Goal: Task Accomplishment & Management: Use online tool/utility

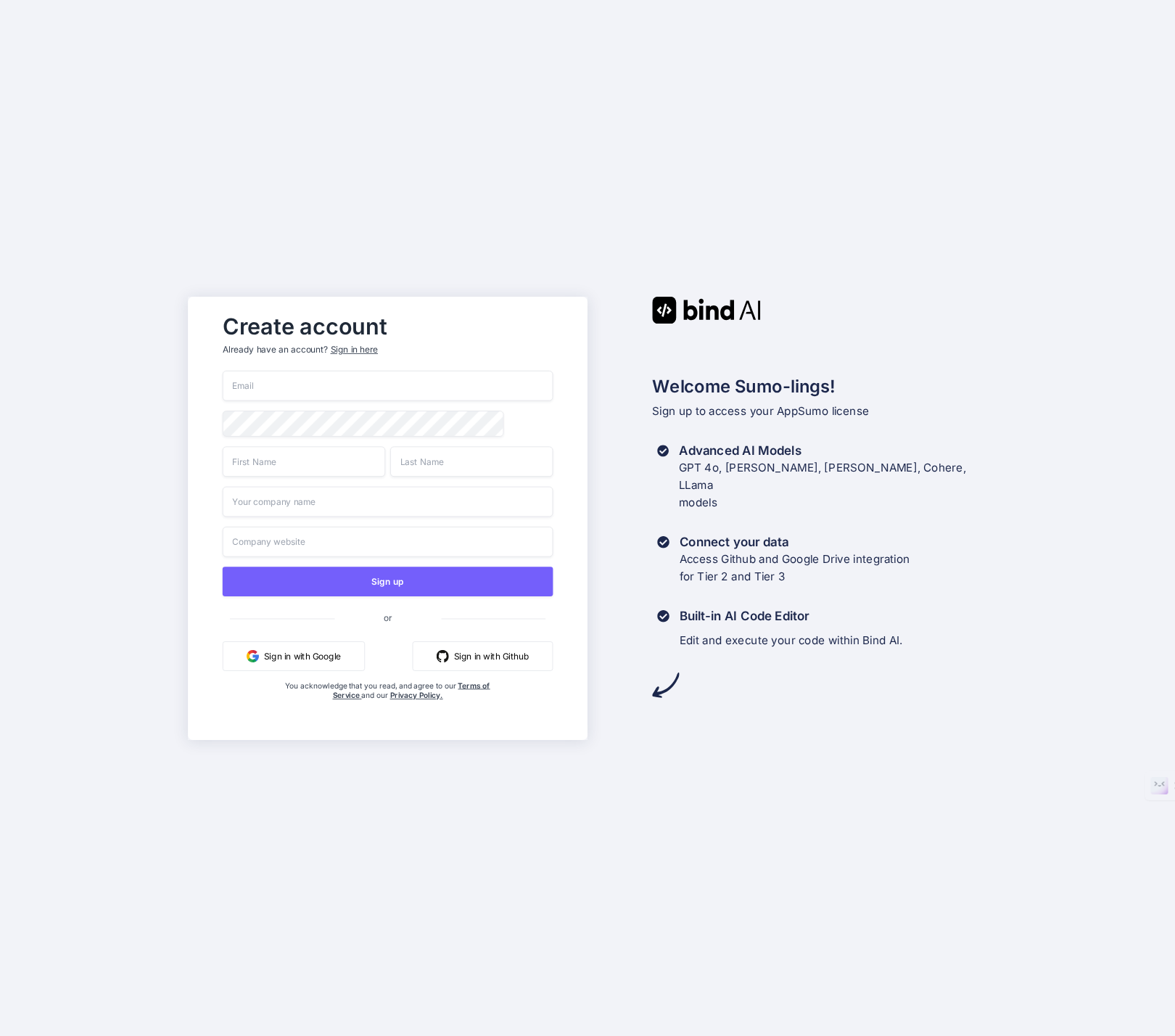
click at [333, 663] on button "Sign in with Google" at bounding box center [293, 655] width 143 height 30
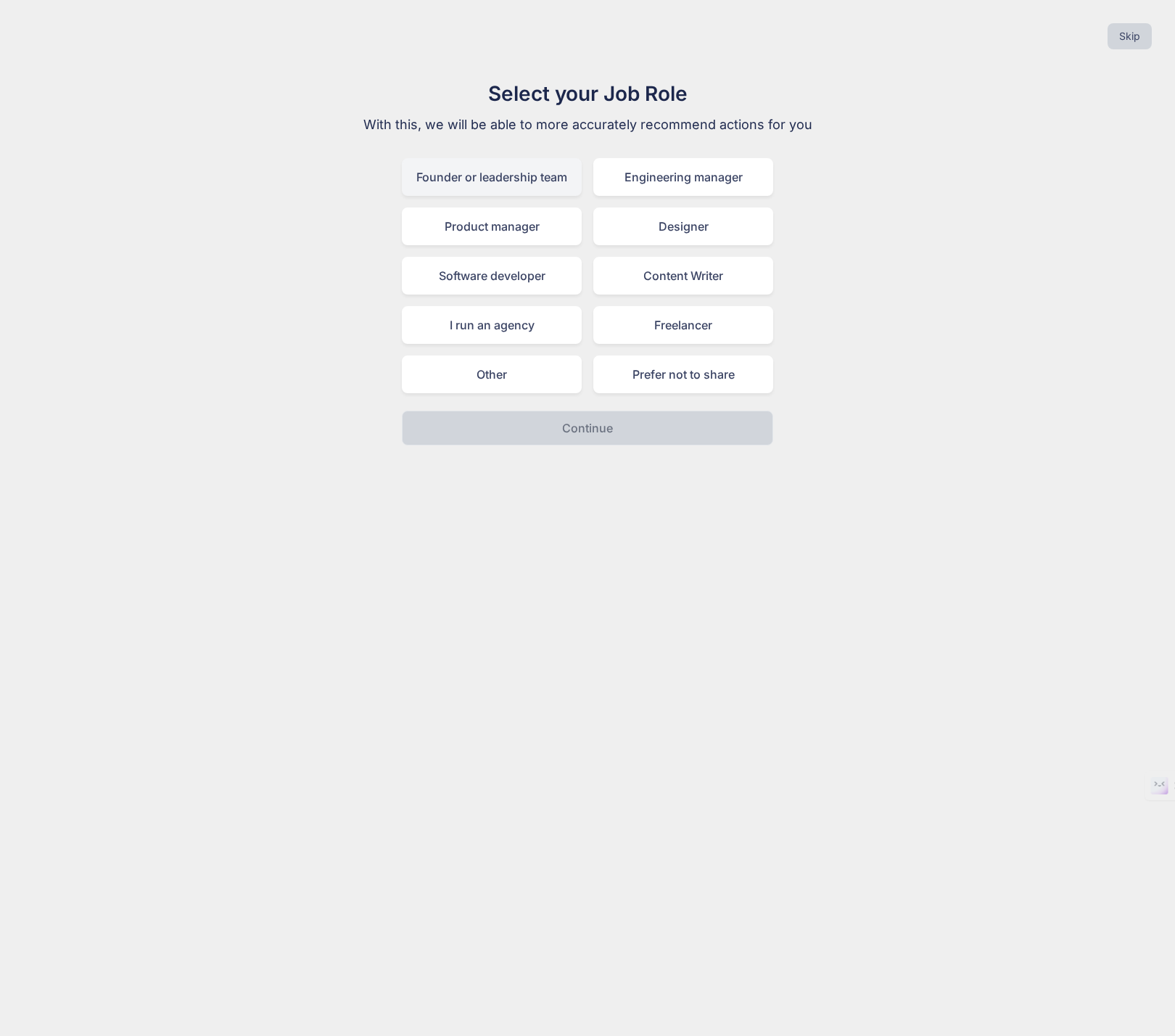
click at [543, 182] on div "Founder or leadership team" at bounding box center [492, 177] width 180 height 38
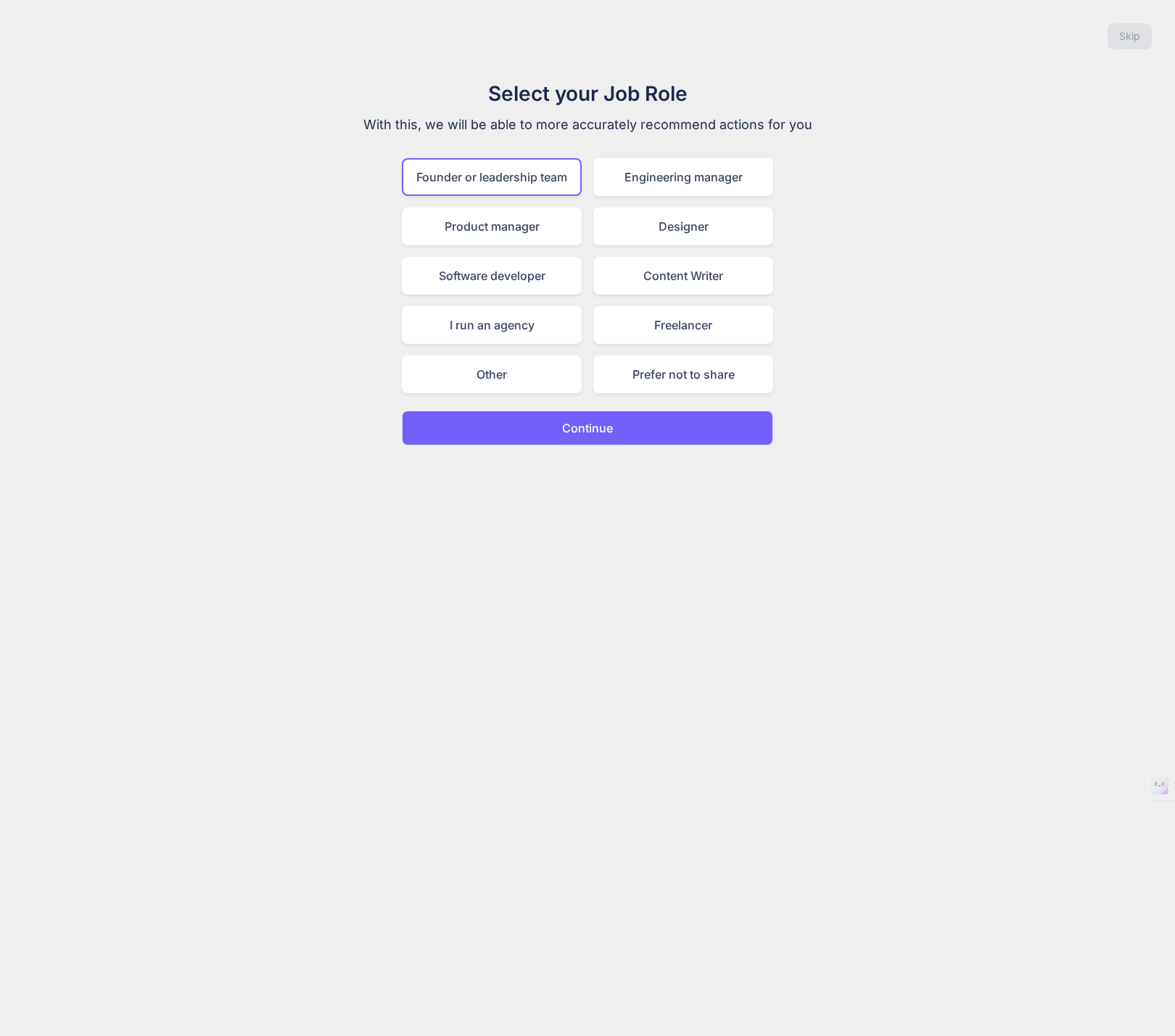
click at [573, 440] on button "Continue" at bounding box center [588, 428] width 371 height 35
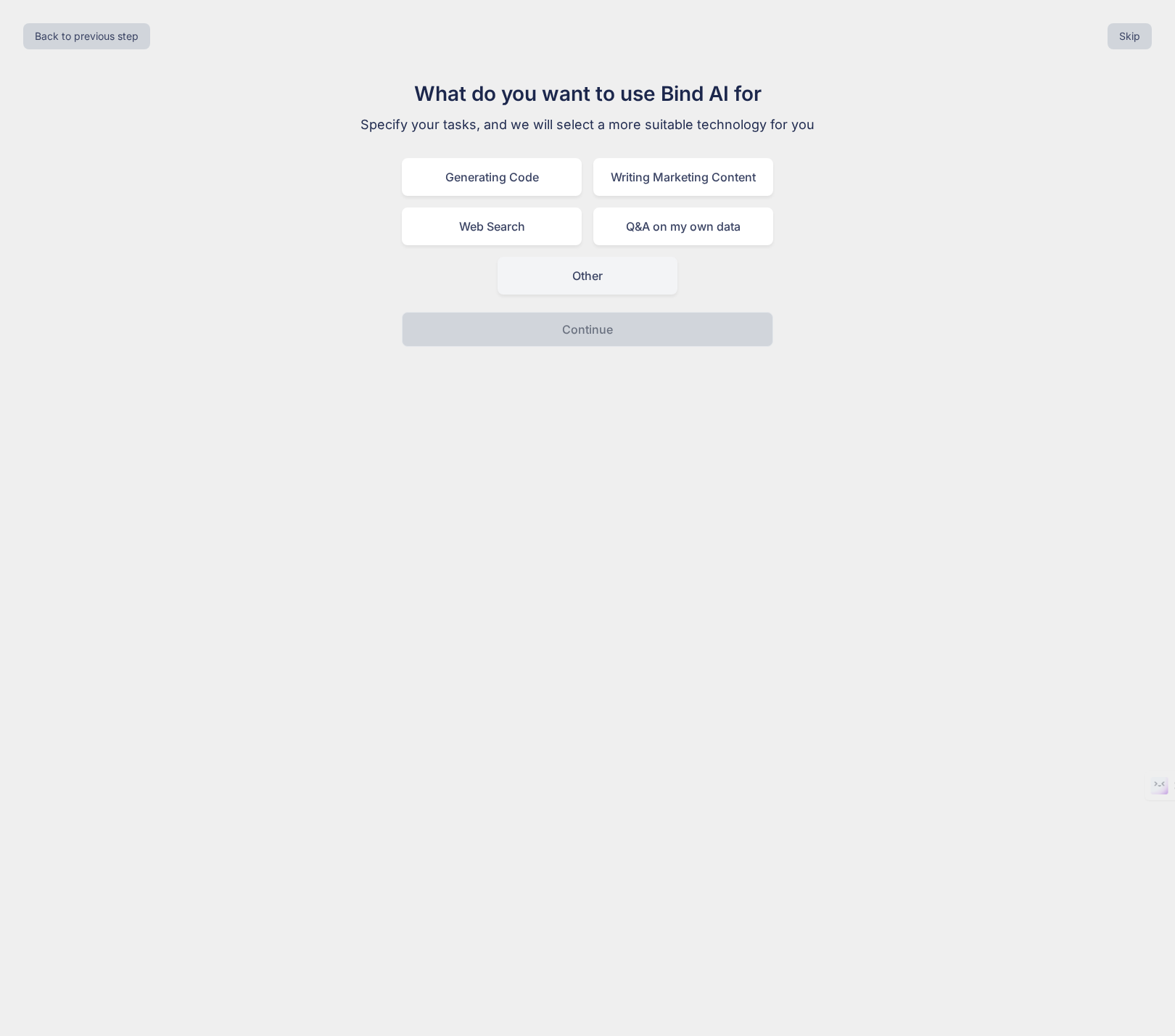
click at [552, 270] on div "Other" at bounding box center [588, 275] width 180 height 38
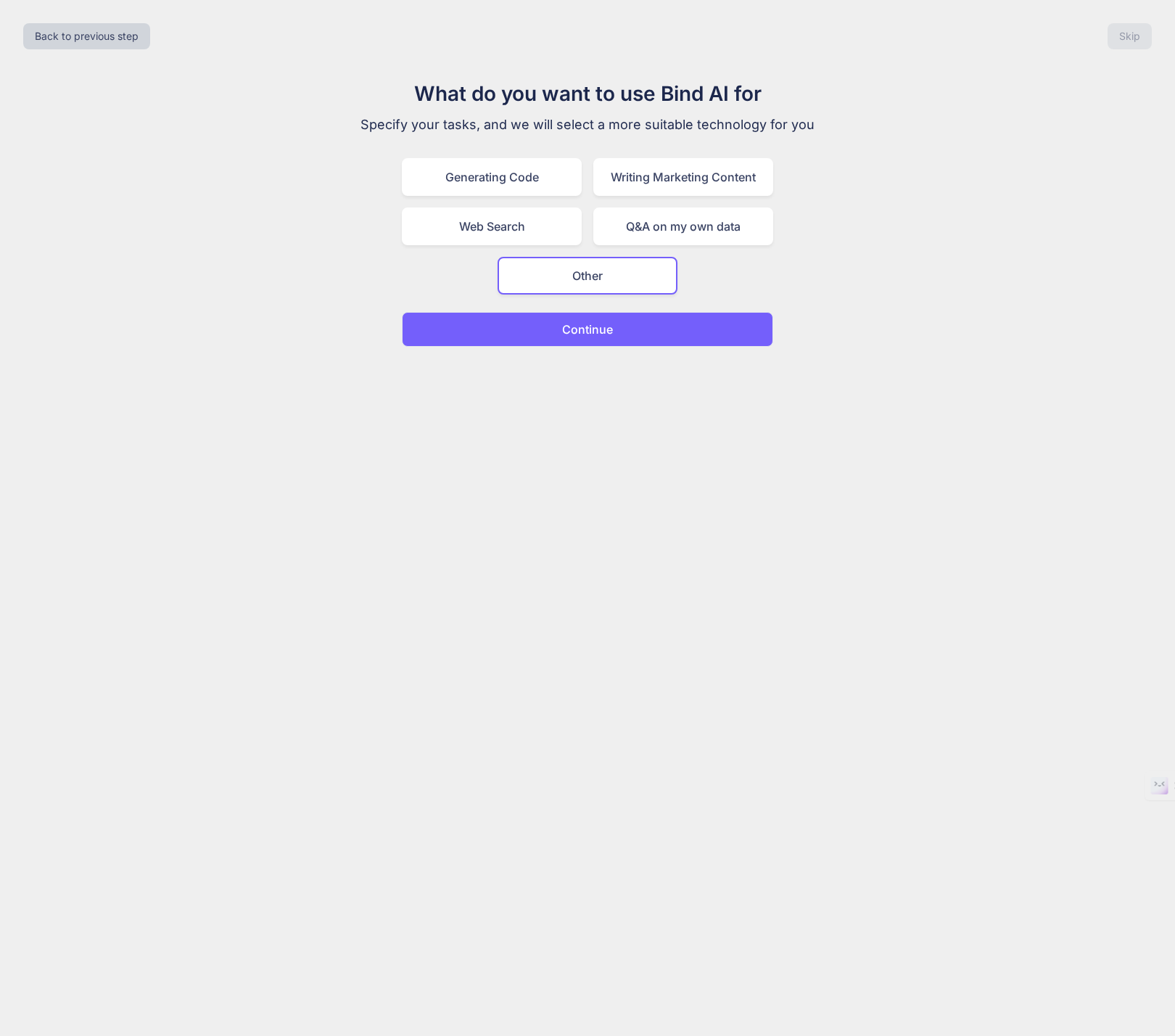
click at [558, 326] on button "Continue" at bounding box center [588, 329] width 371 height 35
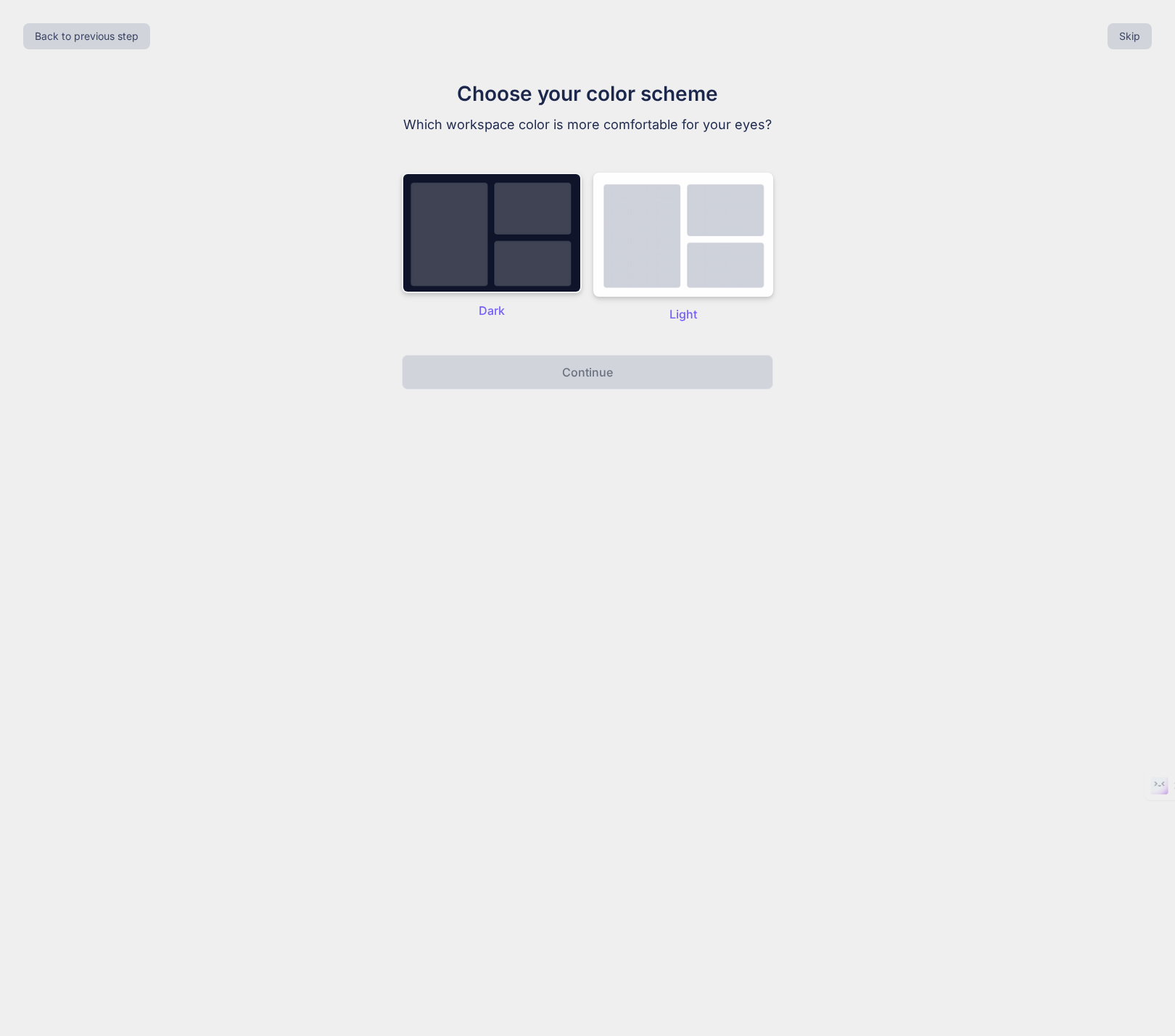
click at [546, 288] on img at bounding box center [492, 232] width 180 height 121
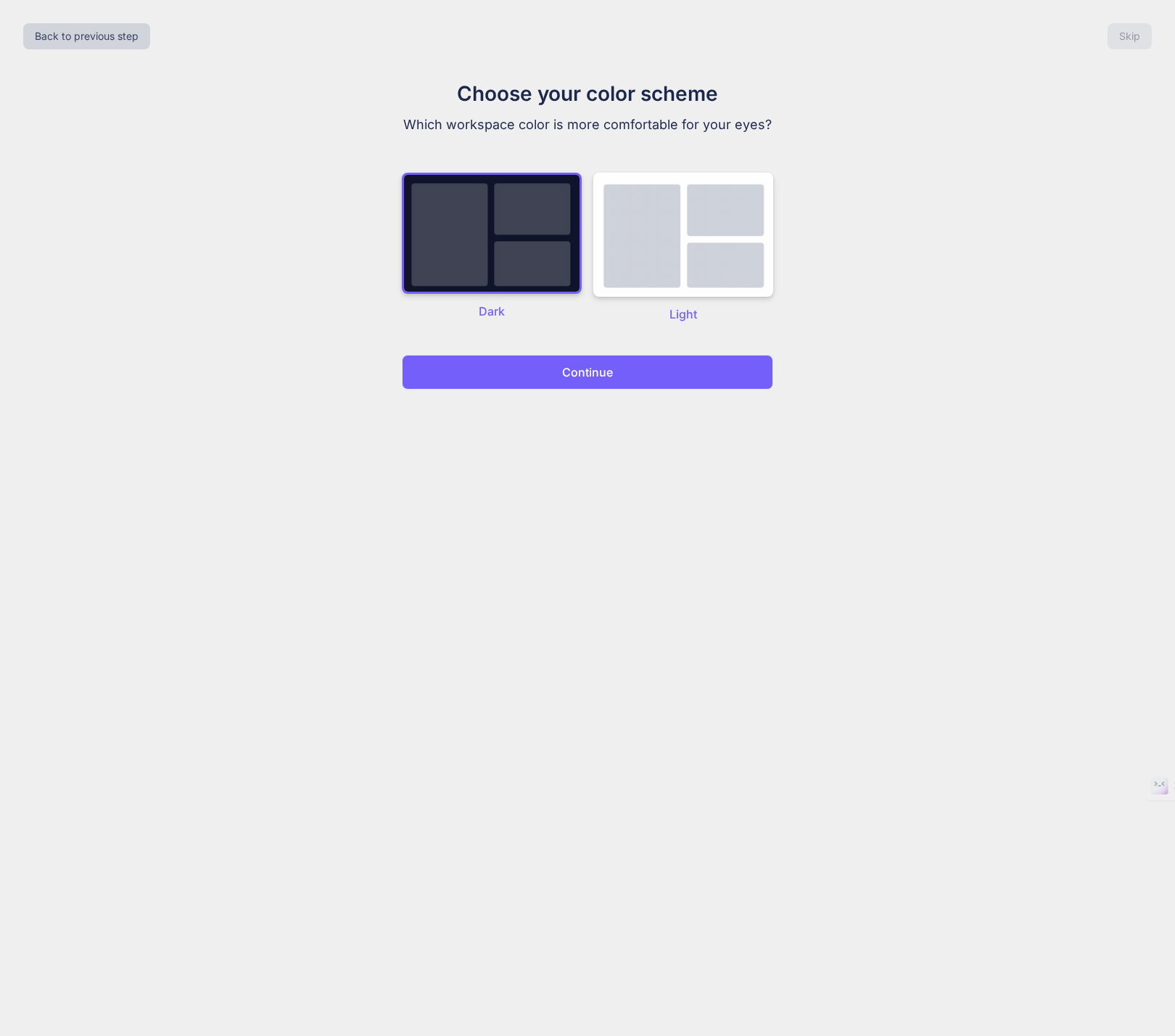
click at [576, 371] on p "Continue" at bounding box center [588, 371] width 51 height 17
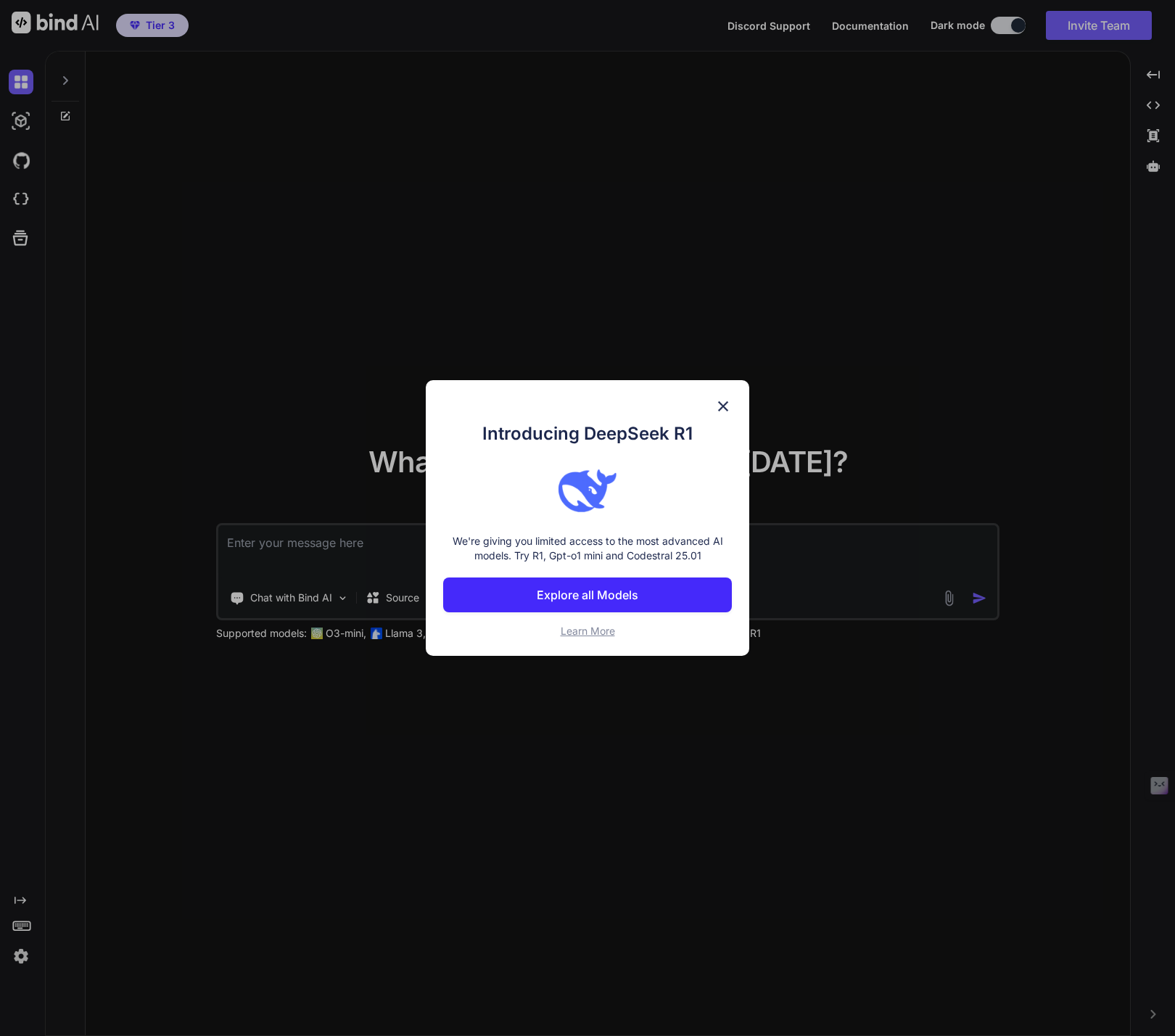
click at [613, 599] on p "Explore all Models" at bounding box center [588, 594] width 102 height 17
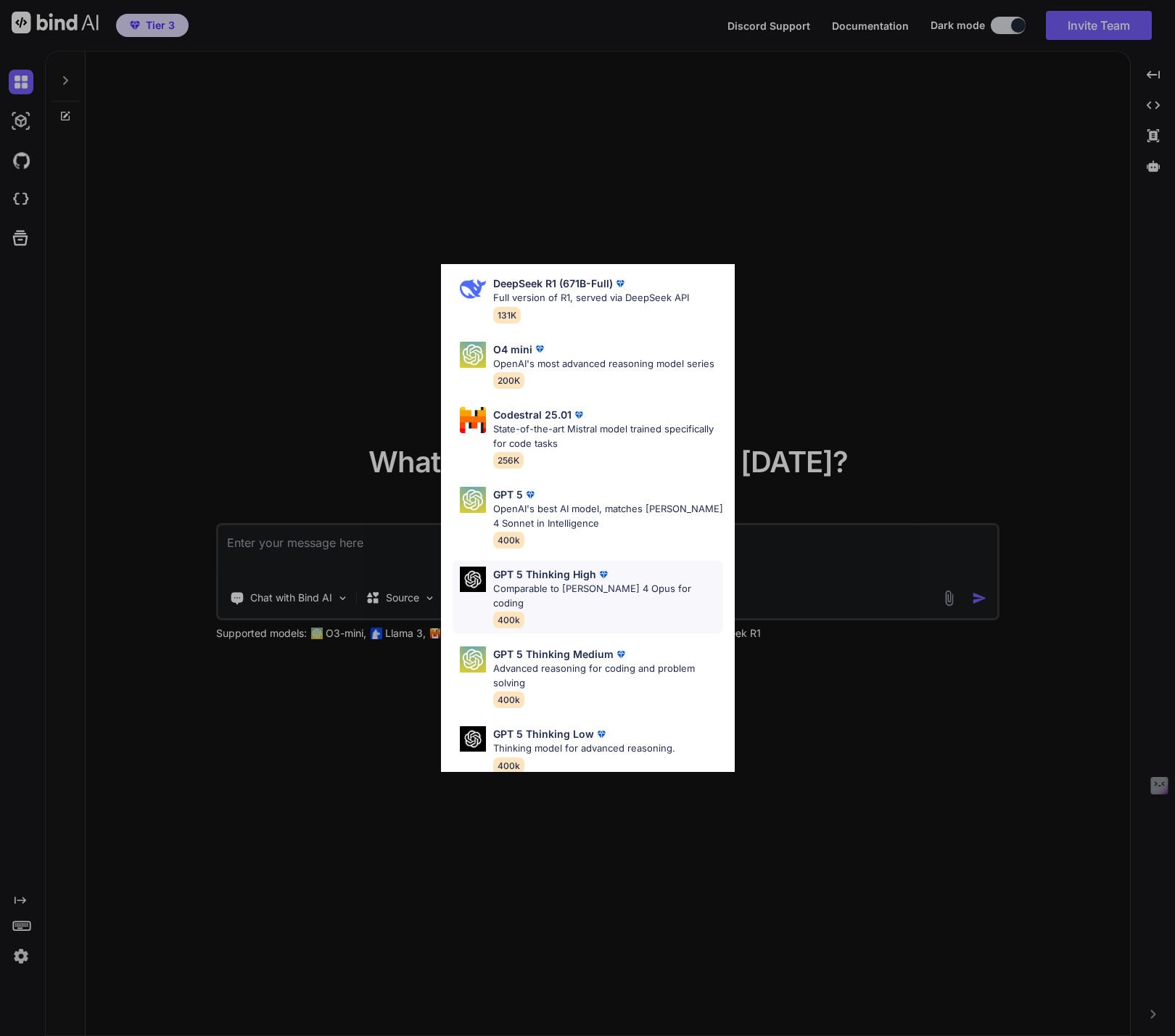
scroll to position [132, 0]
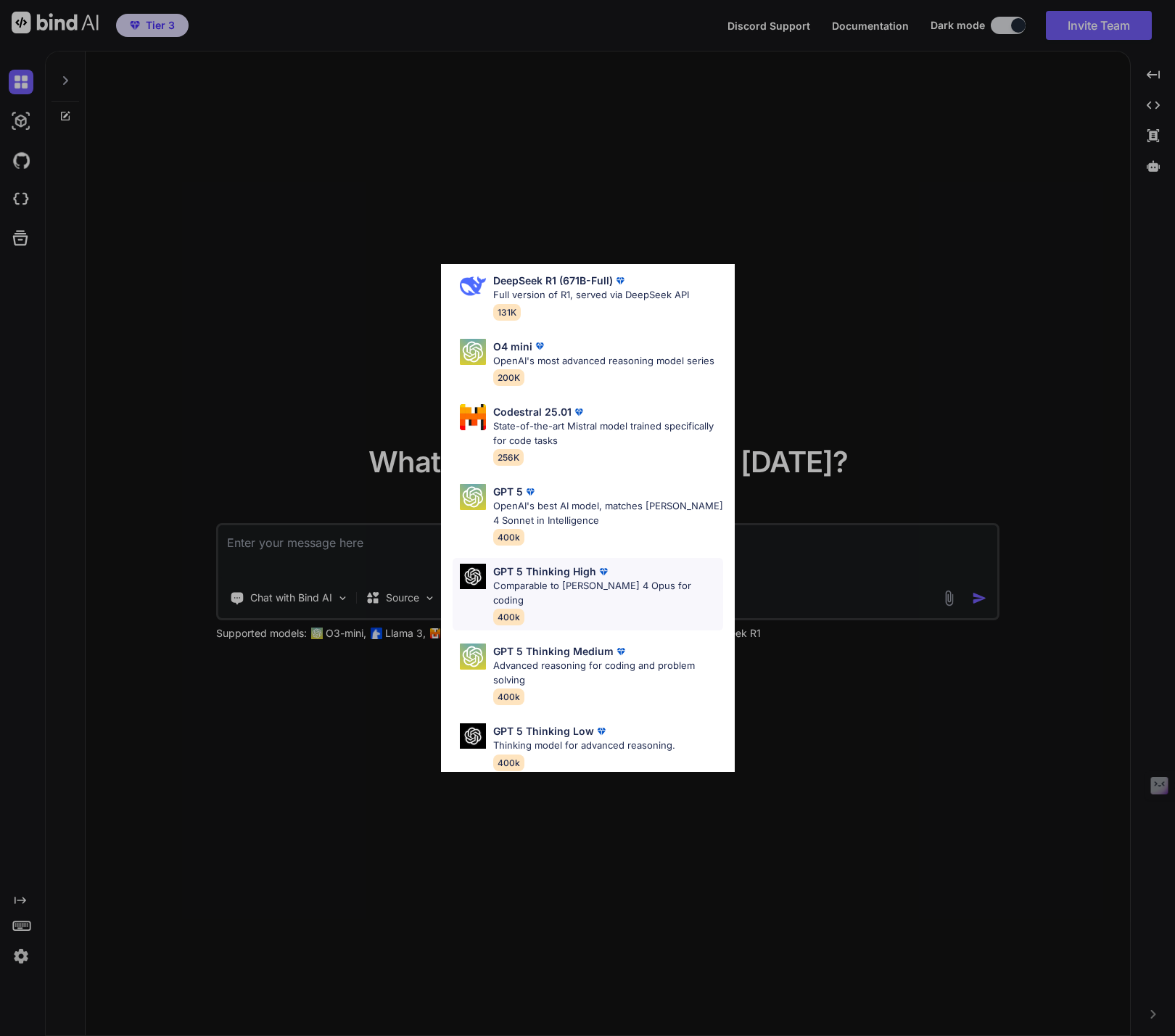
click at [606, 588] on p "Comparable to Claude 4 Opus for coding" at bounding box center [608, 592] width 230 height 28
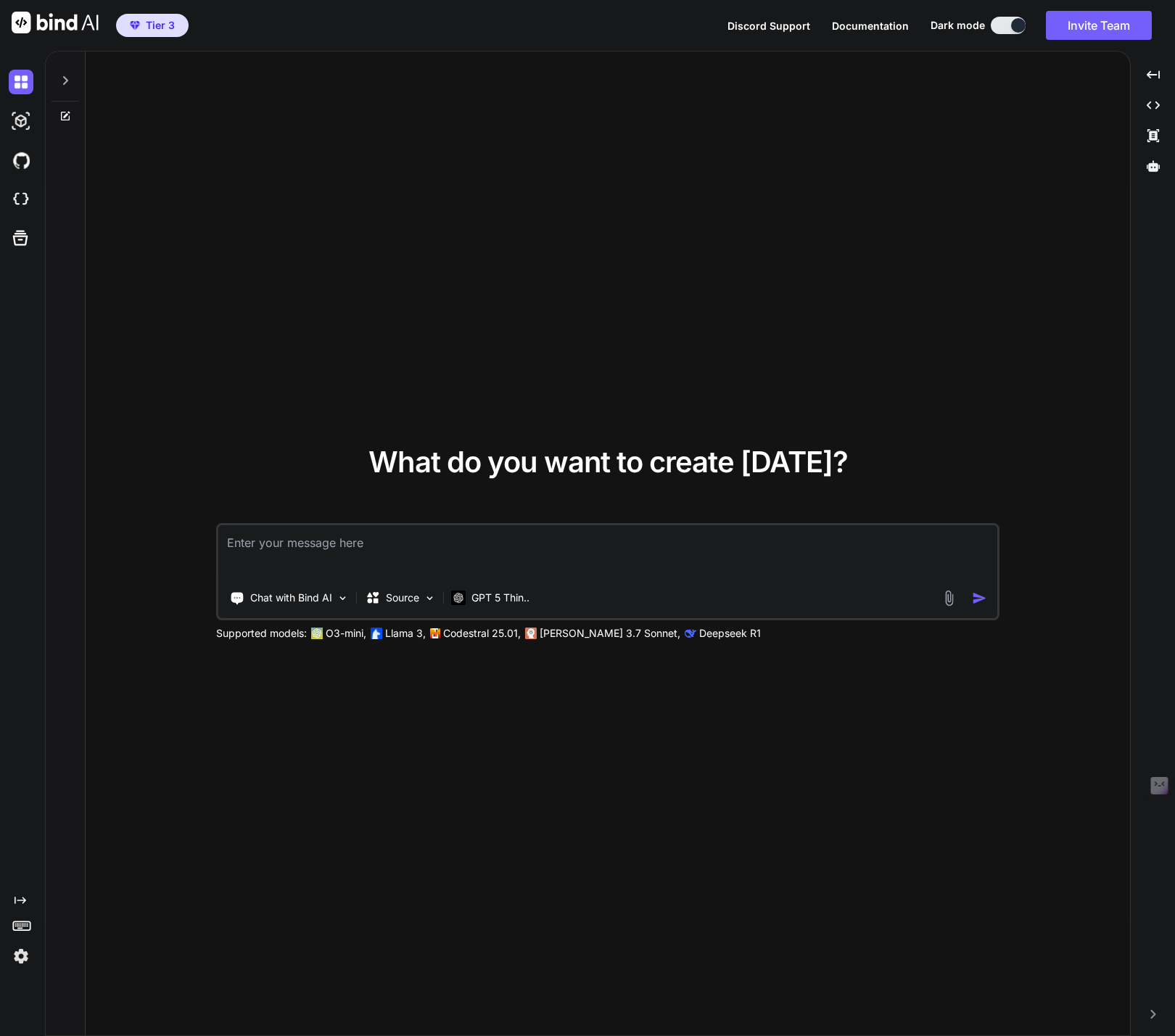
click at [24, 957] on img at bounding box center [21, 955] width 25 height 25
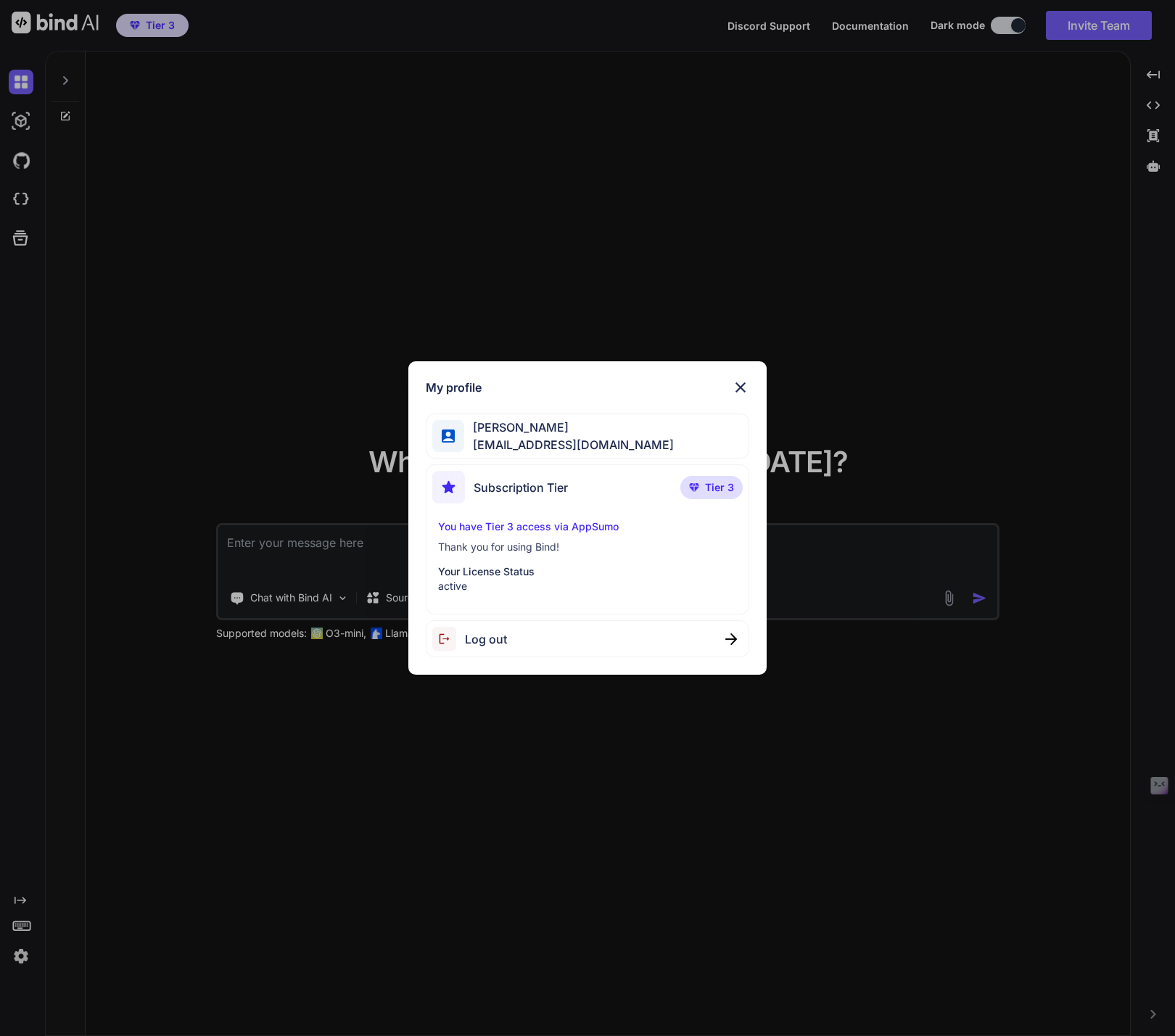
click at [20, 954] on div "My profile Ridgeway Lawrence ridge@wrld.tech Subscription Tier Tier 3 You have …" at bounding box center [588, 518] width 1175 height 1036
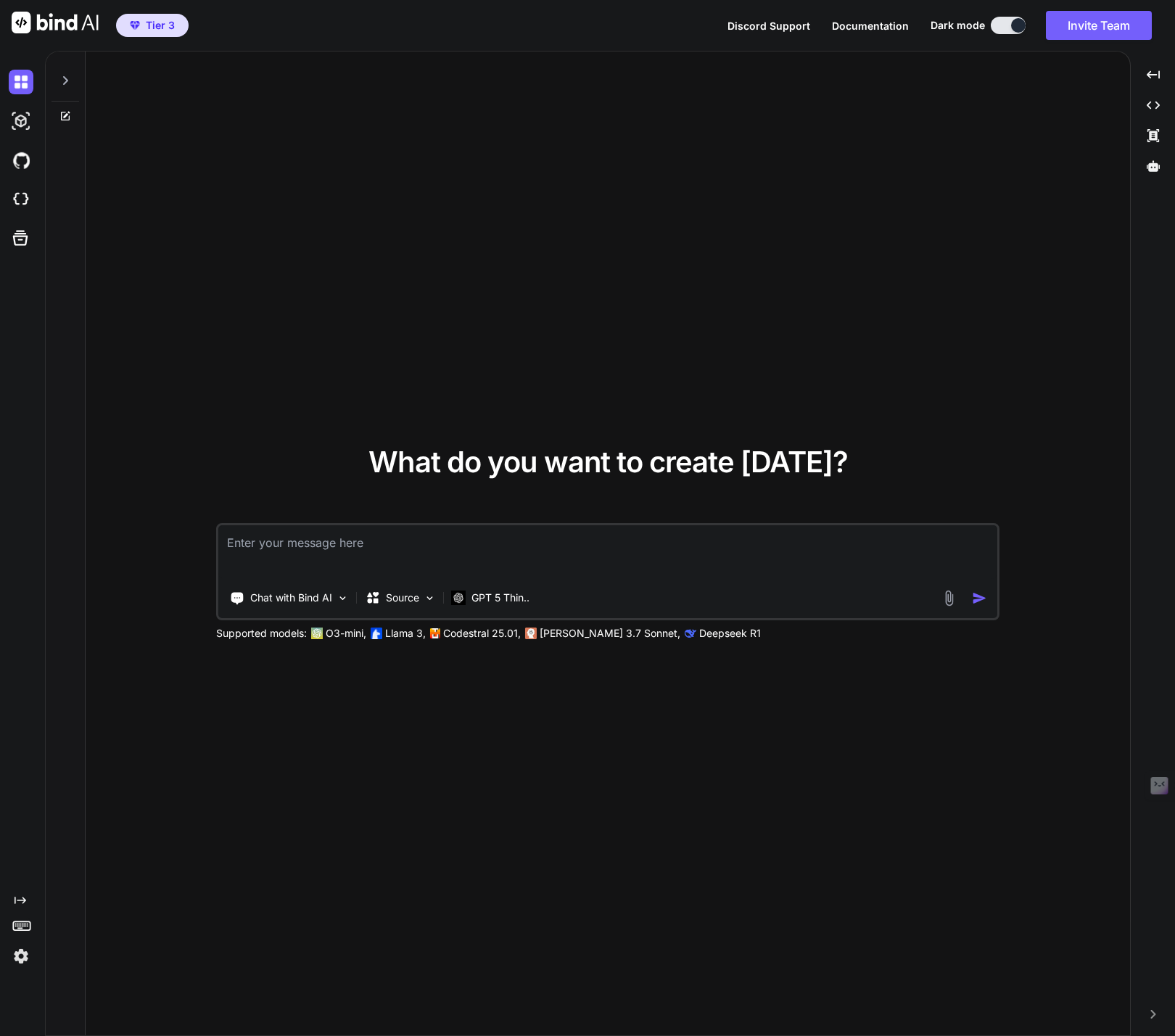
click at [20, 897] on icon "Created with Pixso." at bounding box center [21, 900] width 12 height 12
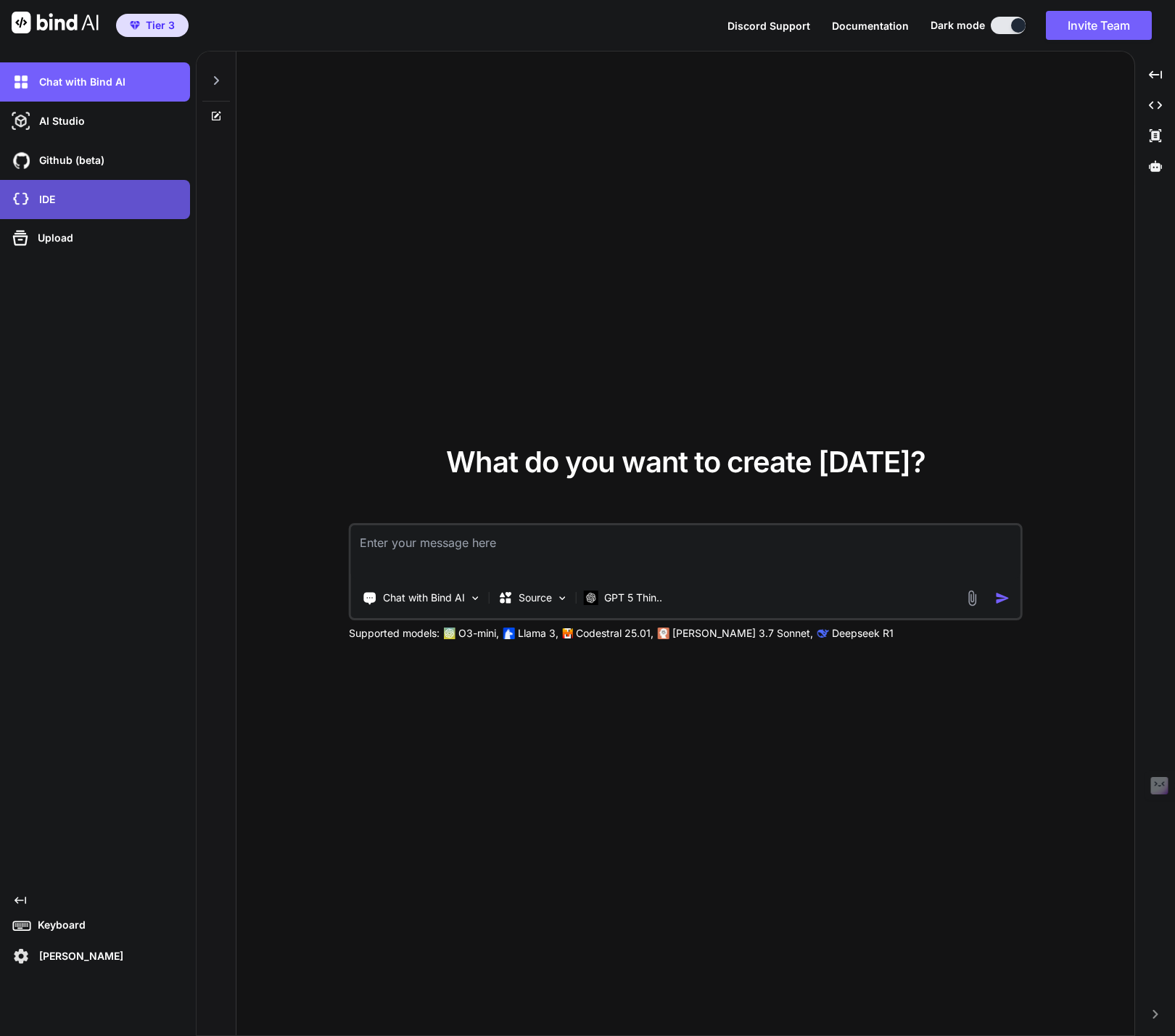
click at [79, 196] on div "IDE" at bounding box center [100, 199] width 182 height 25
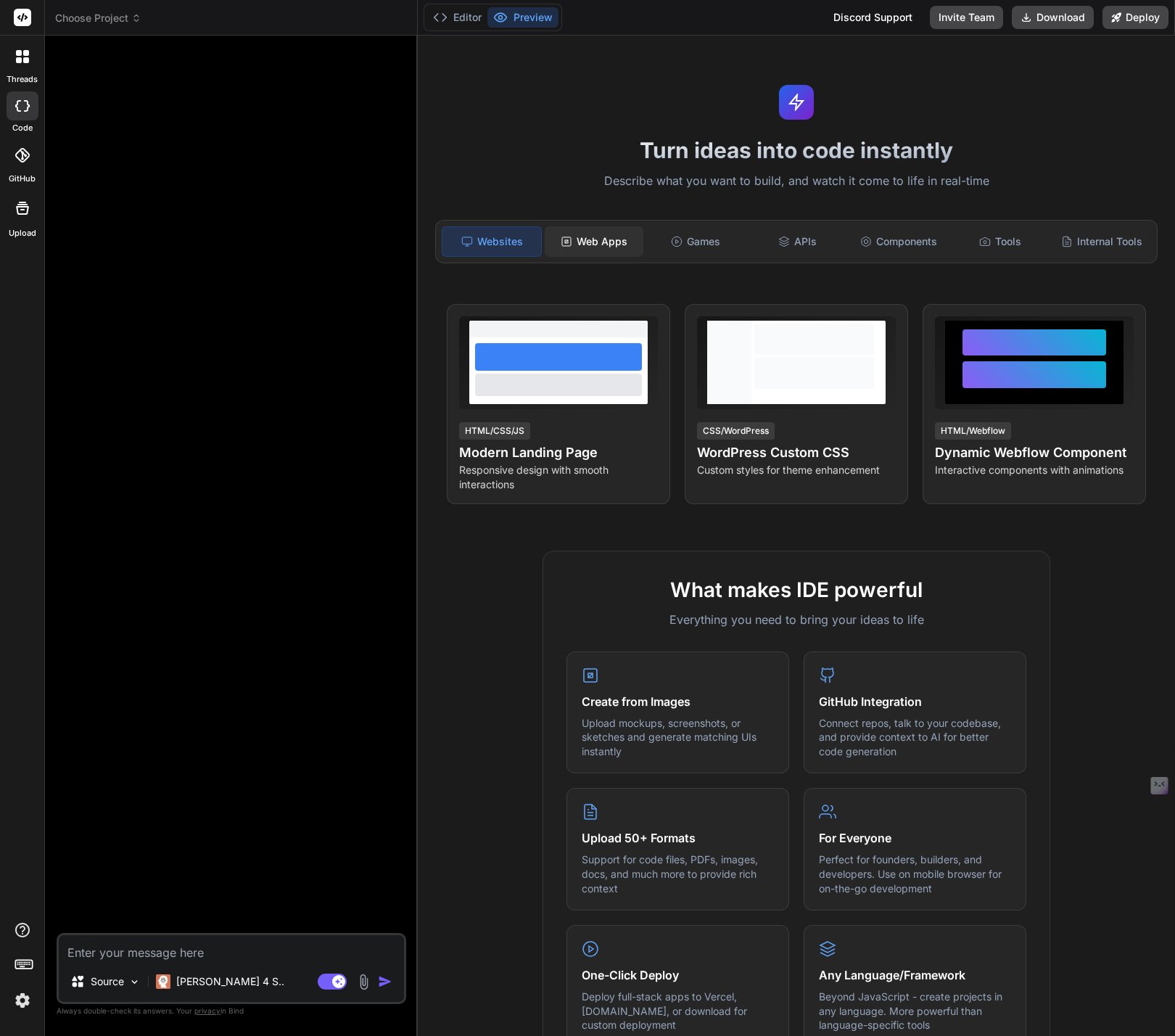
click at [594, 239] on div "Web Apps" at bounding box center [593, 241] width 99 height 31
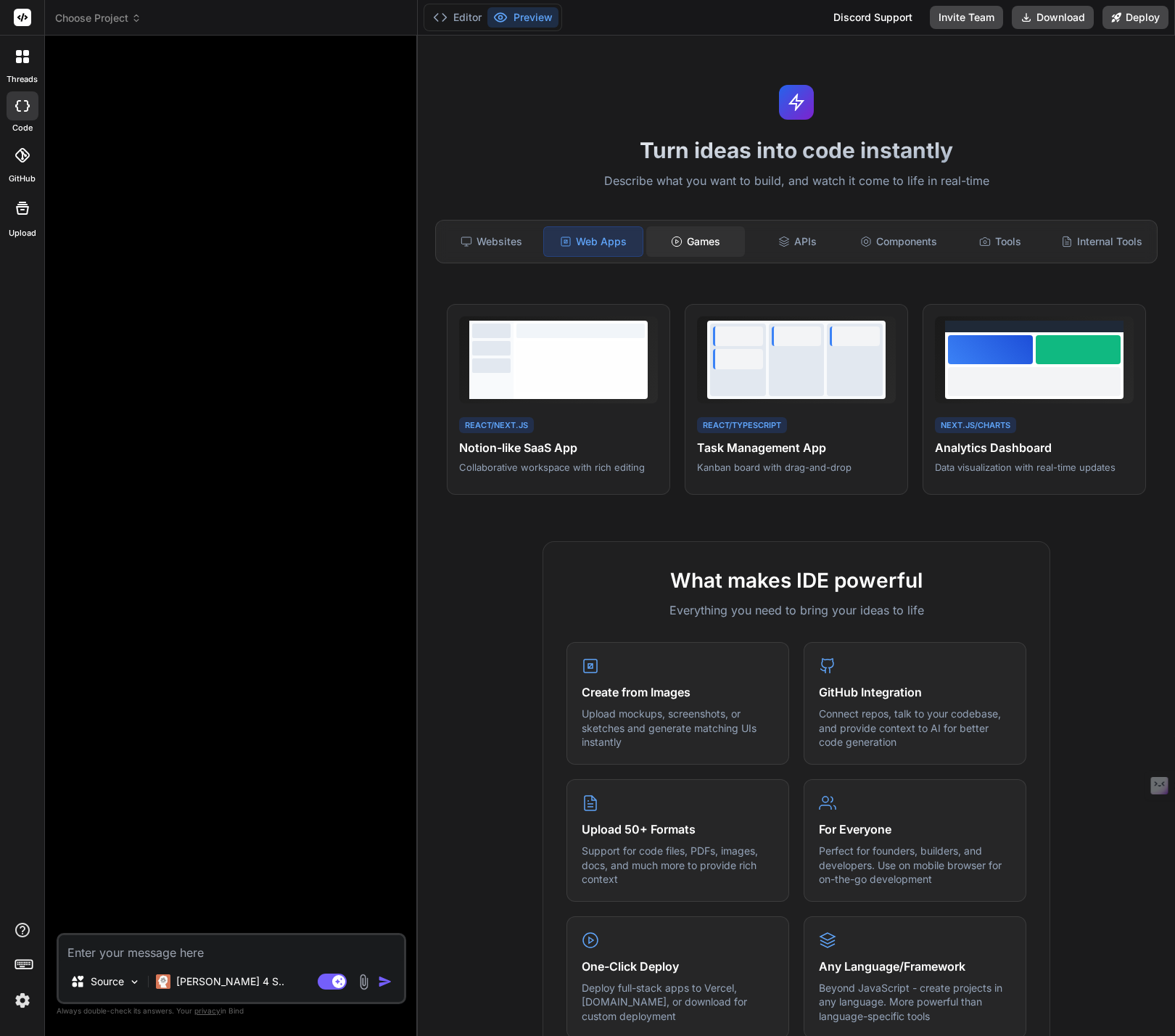
click at [701, 243] on div "Games" at bounding box center [695, 241] width 99 height 31
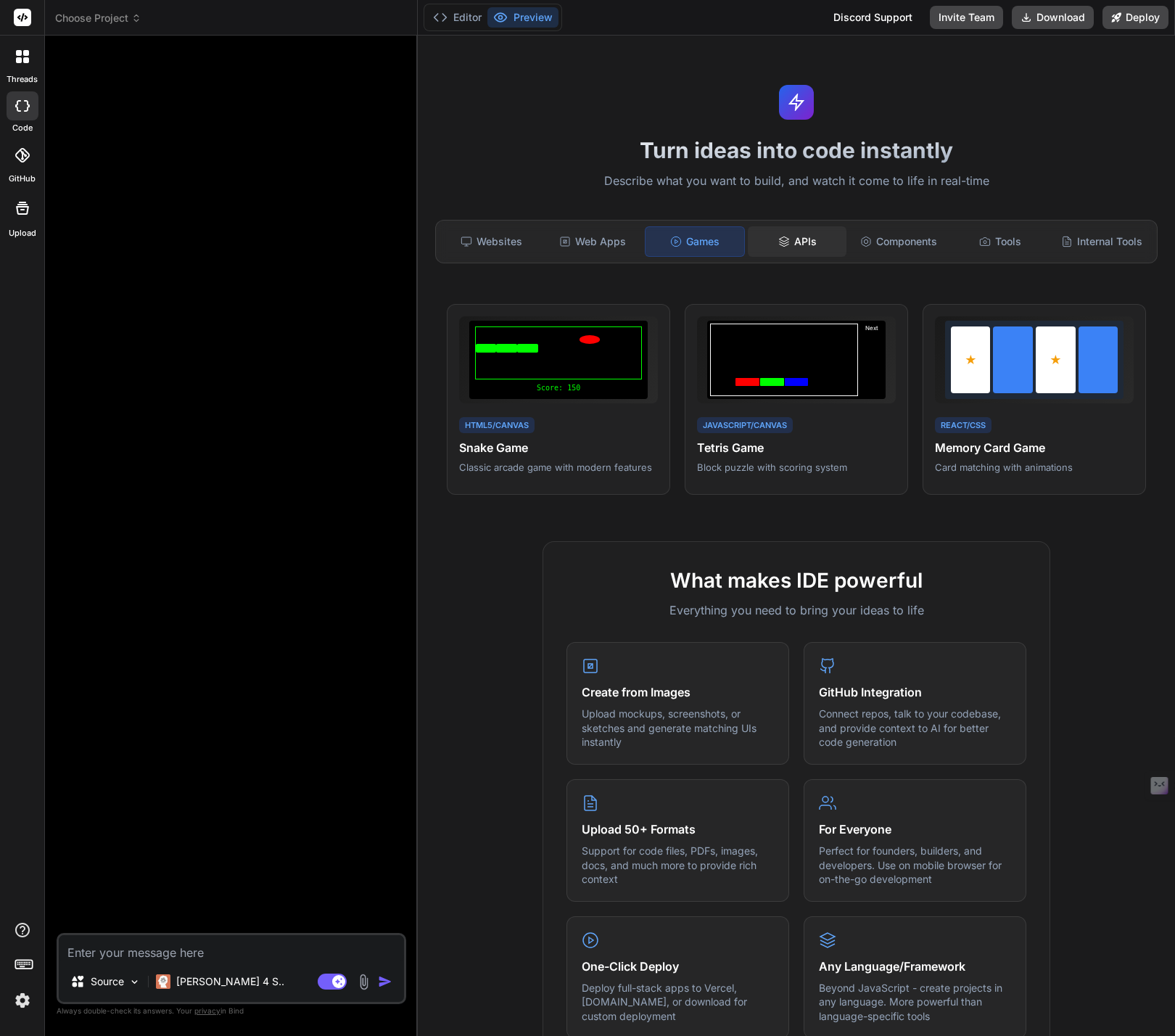
click at [794, 242] on div "APIs" at bounding box center [797, 241] width 99 height 31
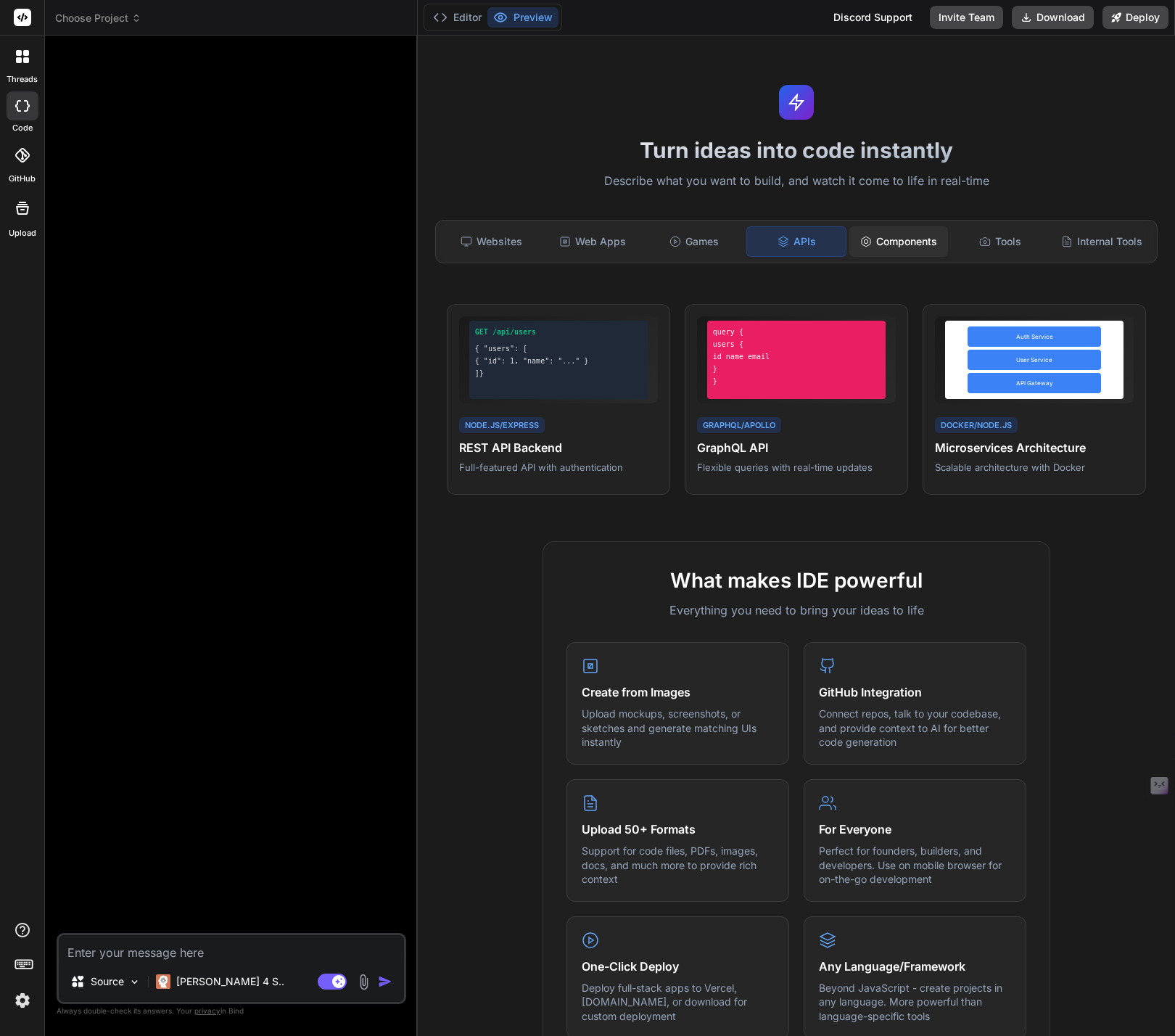
click at [897, 247] on div "Components" at bounding box center [899, 241] width 99 height 31
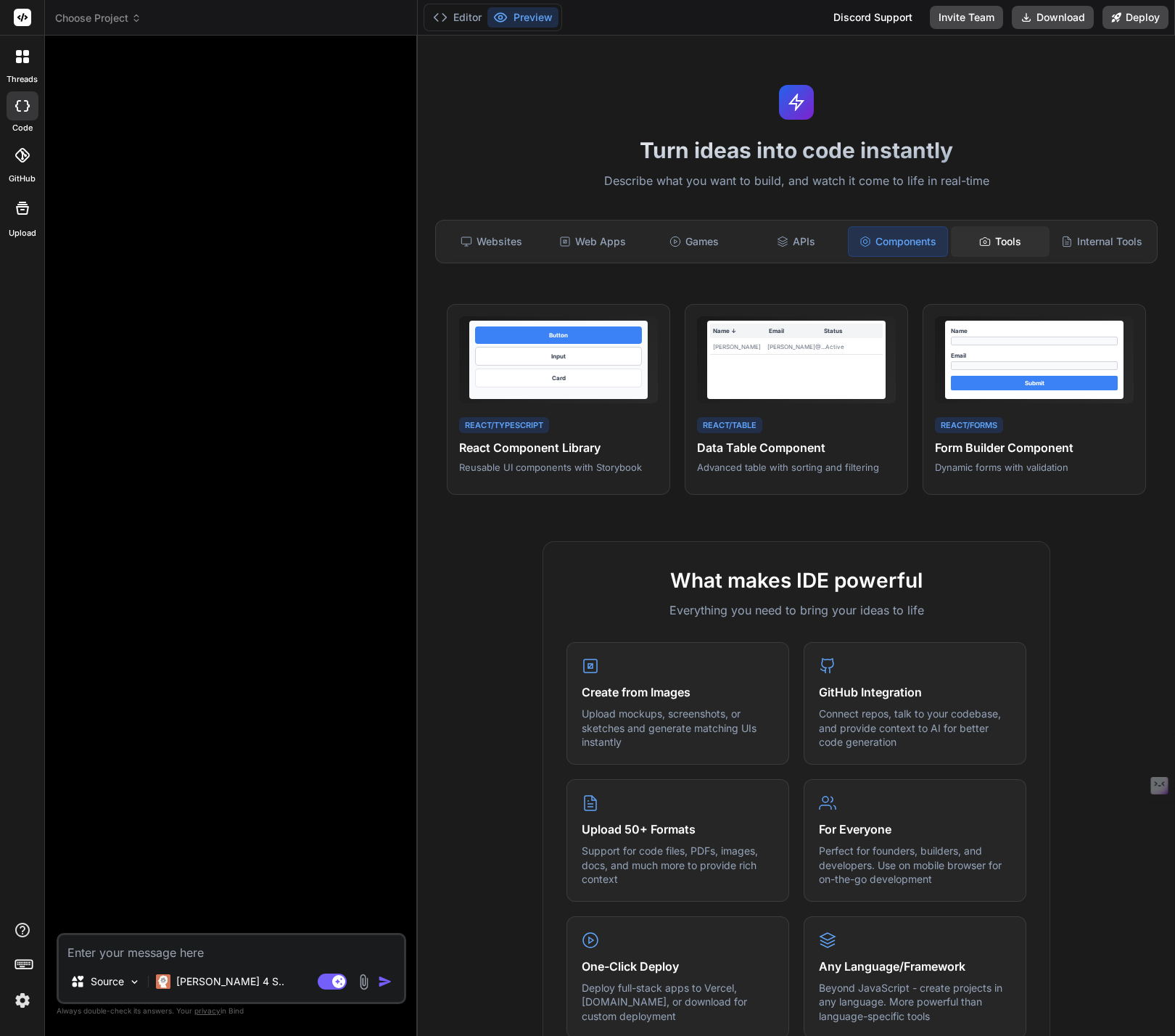
click at [976, 248] on div "Tools" at bounding box center [1000, 241] width 99 height 31
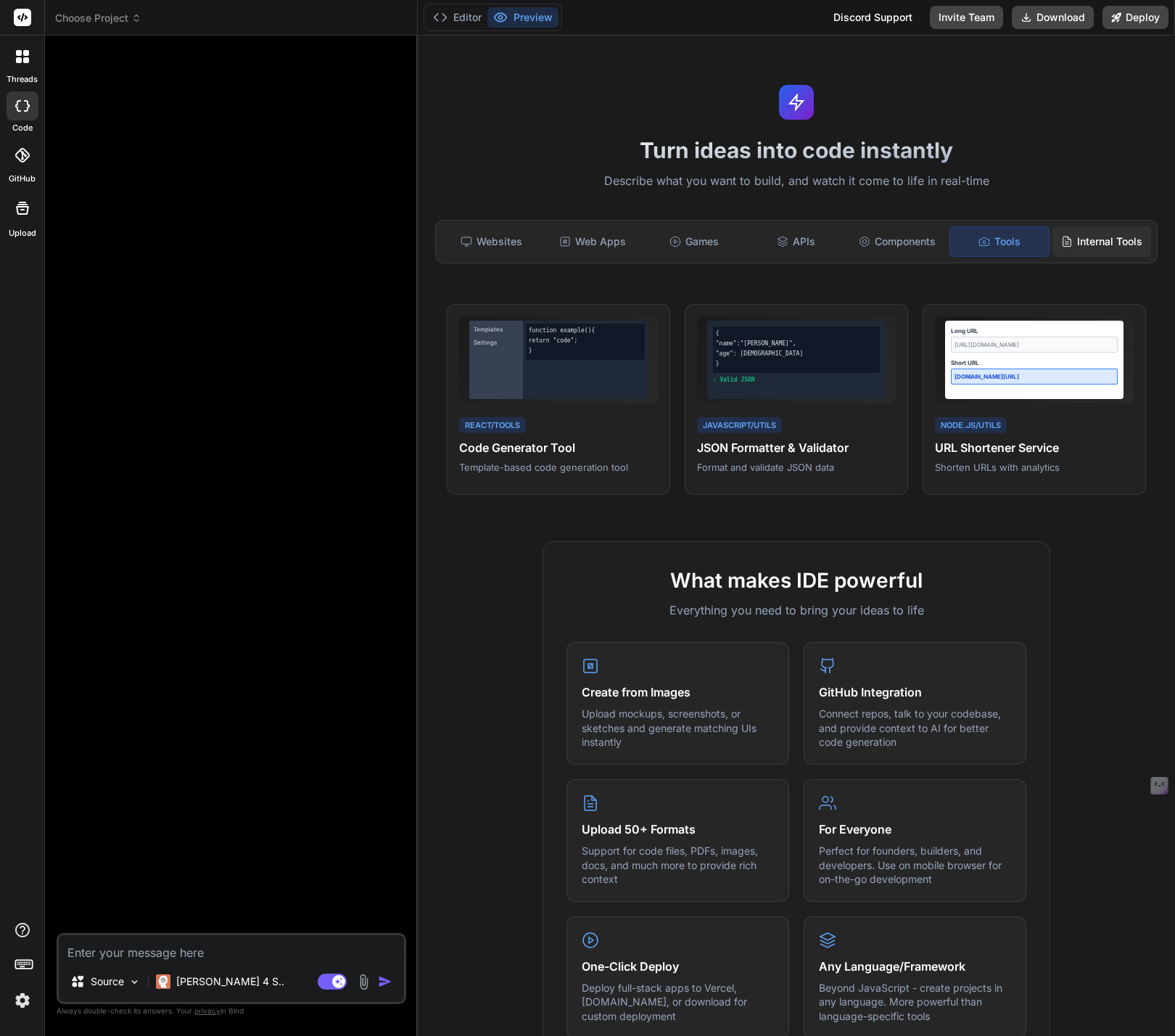
click at [1093, 250] on div "Internal Tools" at bounding box center [1101, 241] width 99 height 31
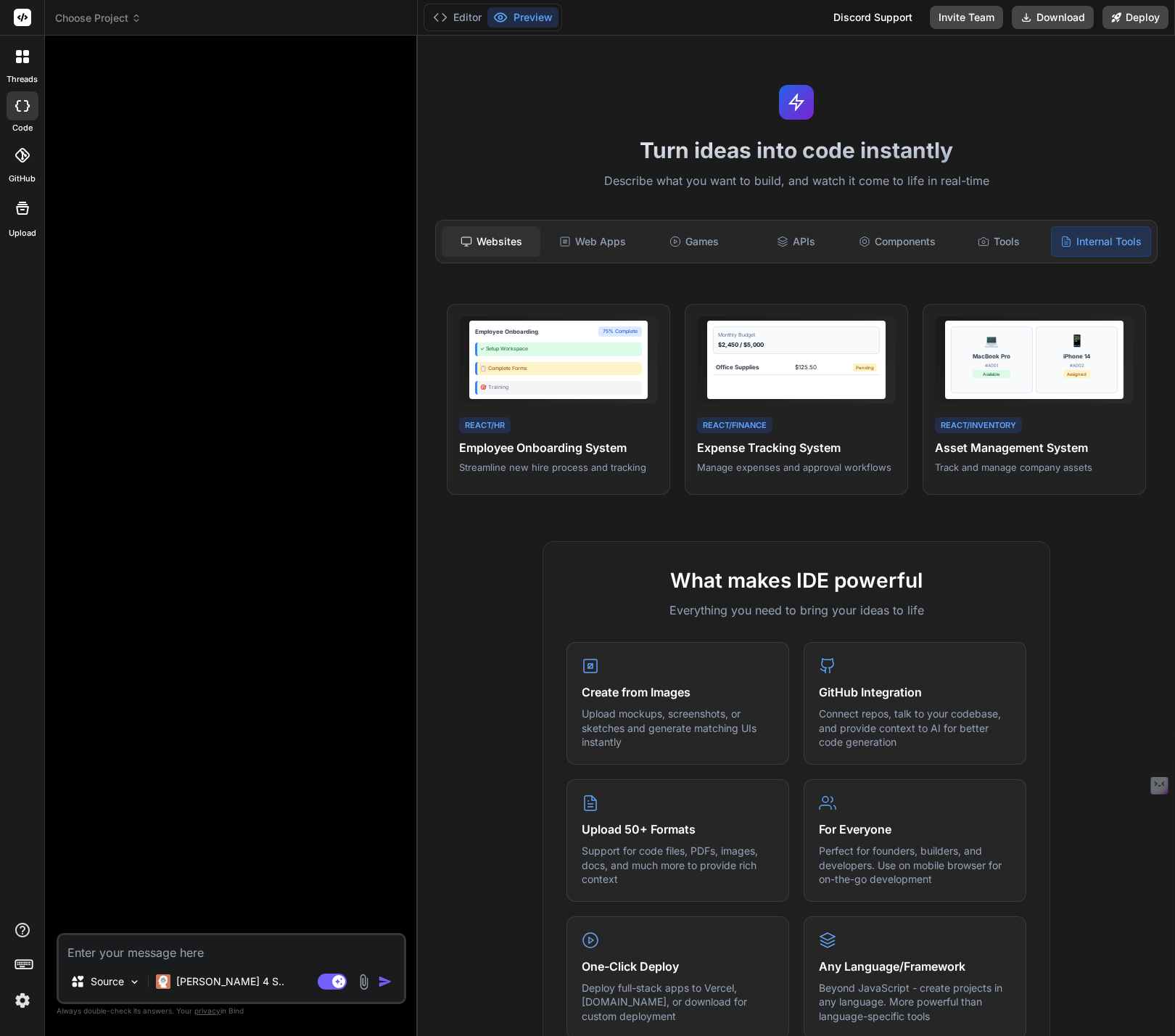
click at [485, 239] on div "Websites" at bounding box center [491, 241] width 99 height 31
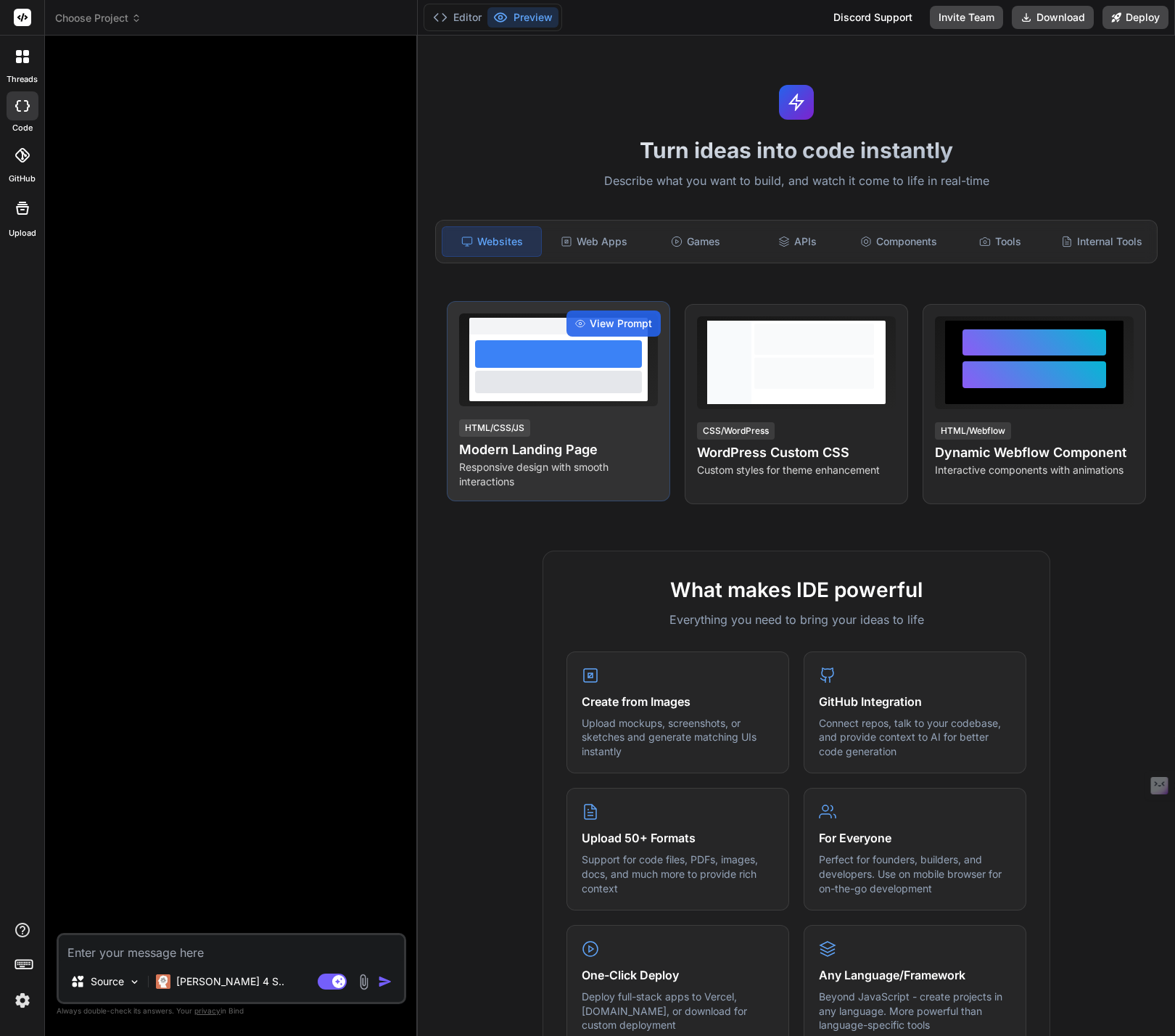
click at [536, 450] on h4 "Modern Landing Page" at bounding box center [558, 450] width 198 height 20
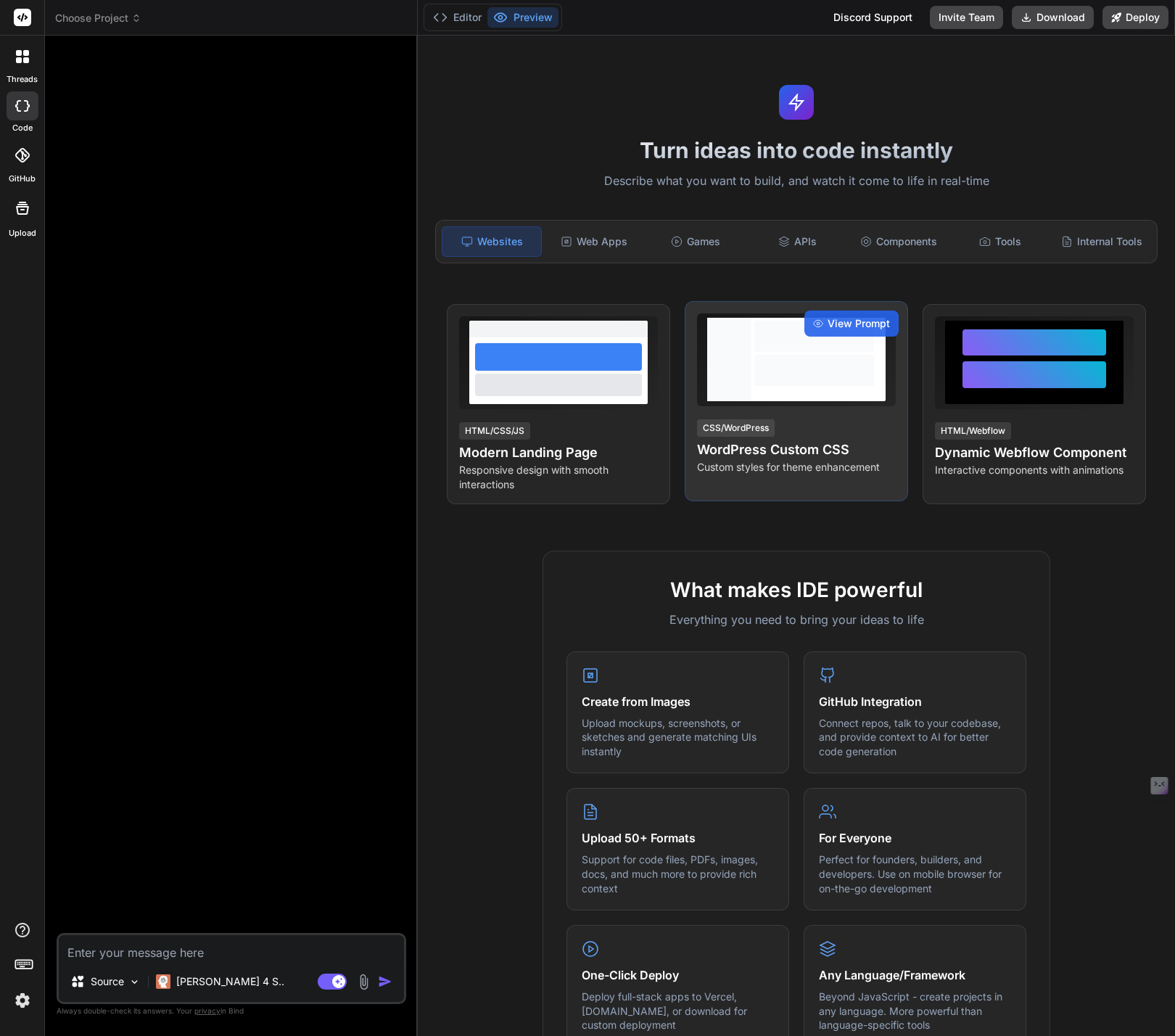
click at [735, 425] on div "CSS/WordPress" at bounding box center [736, 427] width 78 height 17
click at [838, 323] on span "View Prompt" at bounding box center [859, 323] width 63 height 15
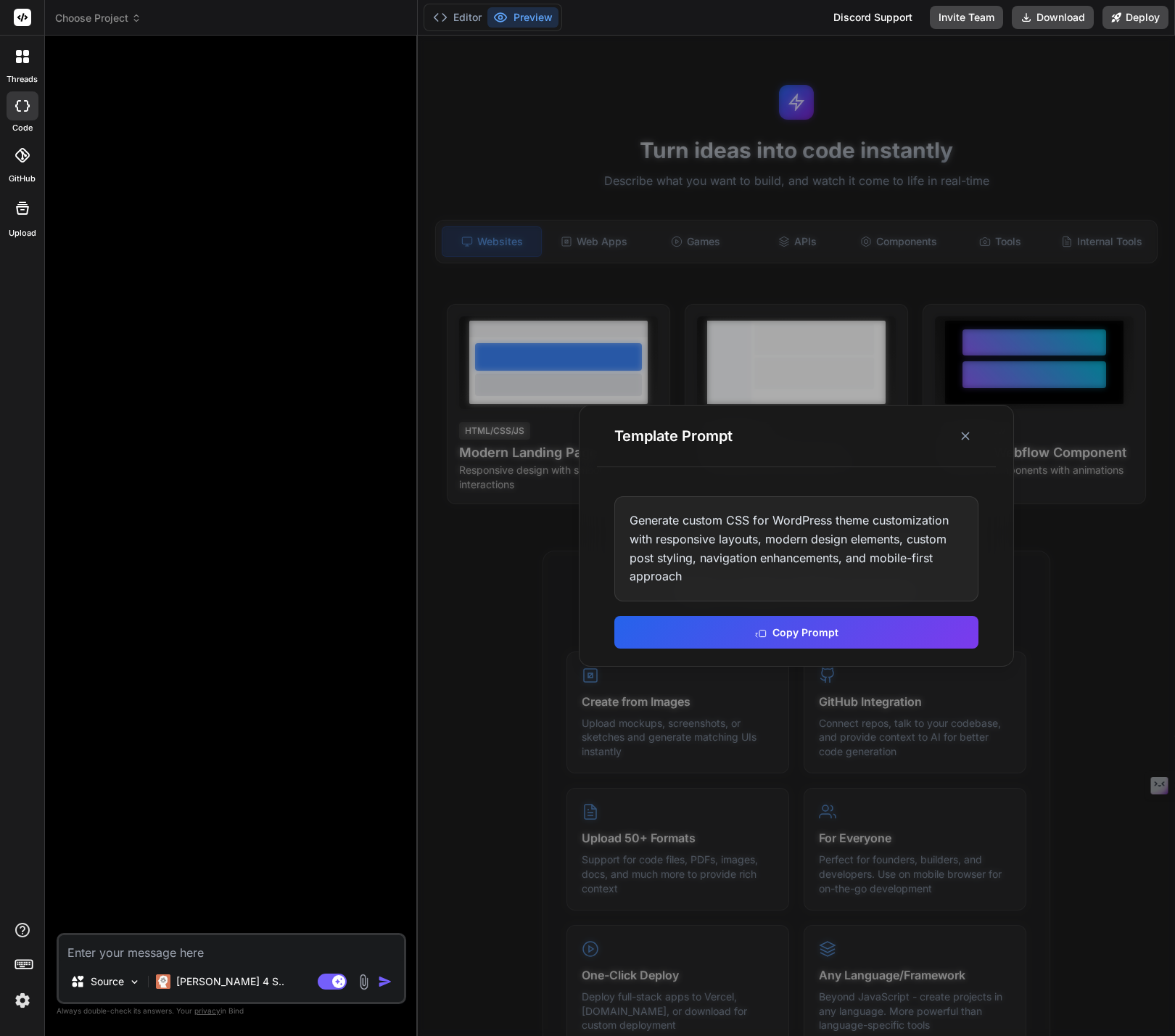
click at [444, 553] on div at bounding box center [796, 535] width 757 height 1000
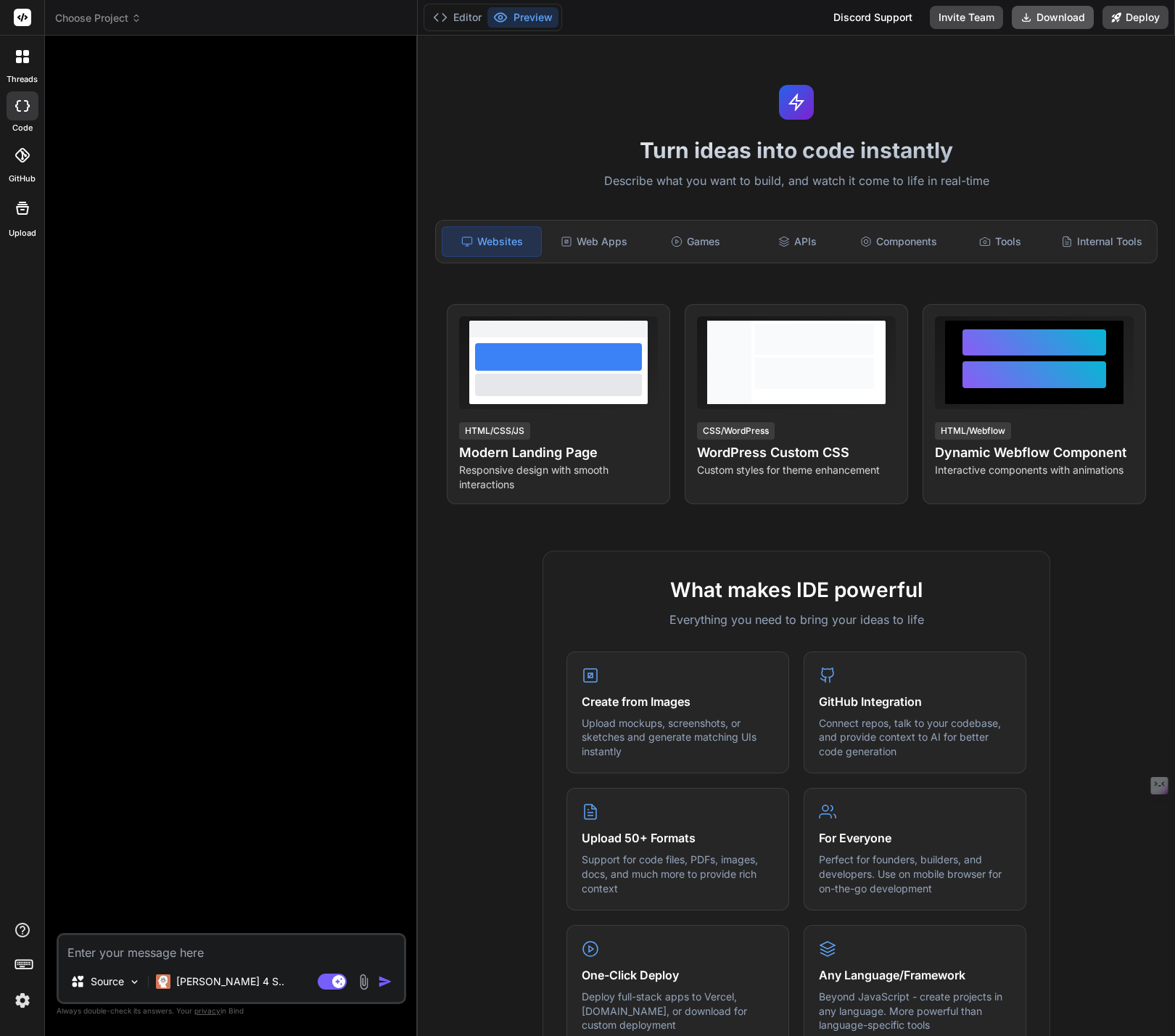
click at [1036, 26] on button "Download" at bounding box center [1053, 17] width 82 height 23
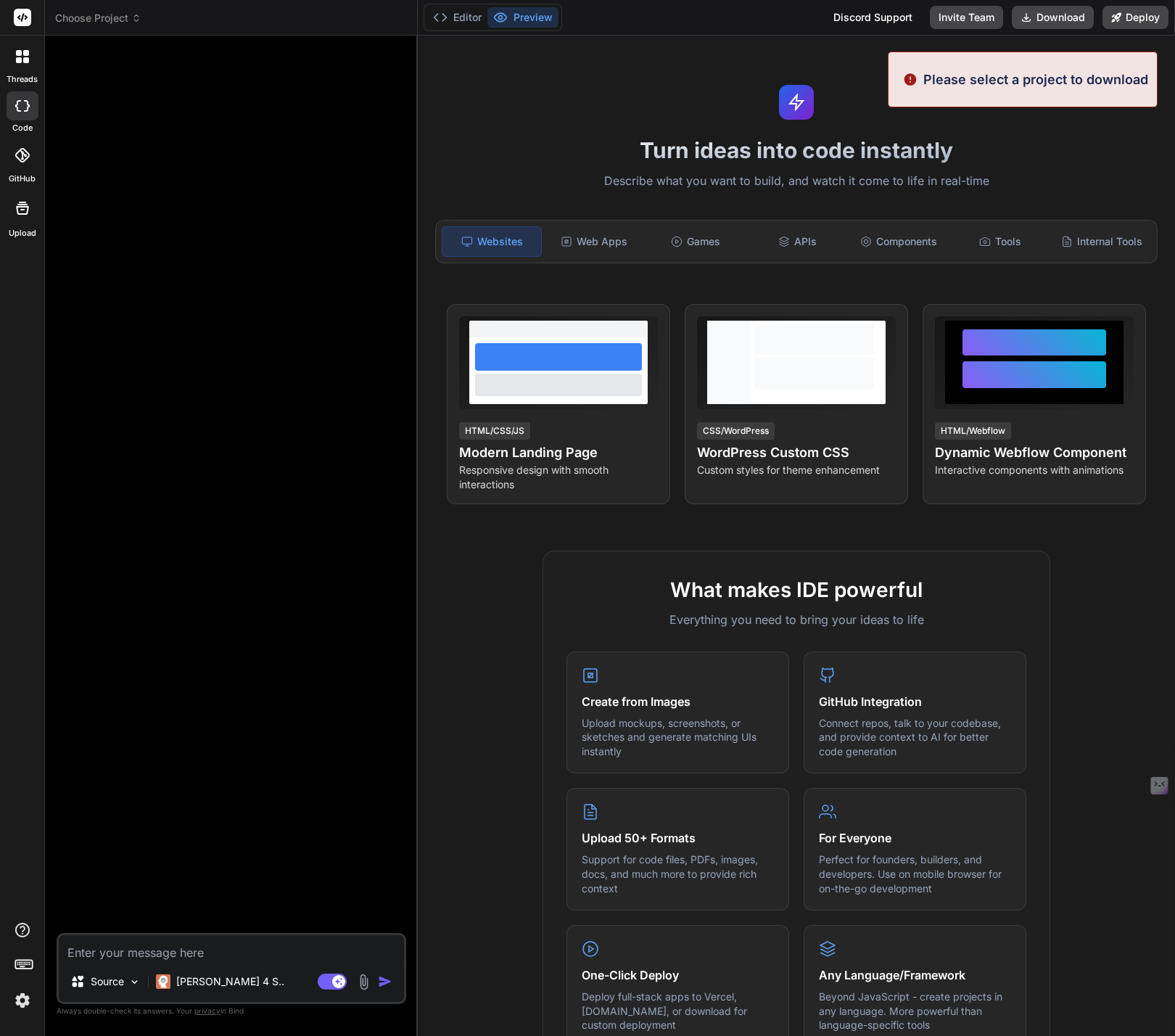
drag, startPoint x: 573, startPoint y: 76, endPoint x: 500, endPoint y: 54, distance: 76.2
click at [571, 76] on div "Turn ideas into code instantly Describe what you want to build, and watch it co…" at bounding box center [796, 535] width 757 height 1000
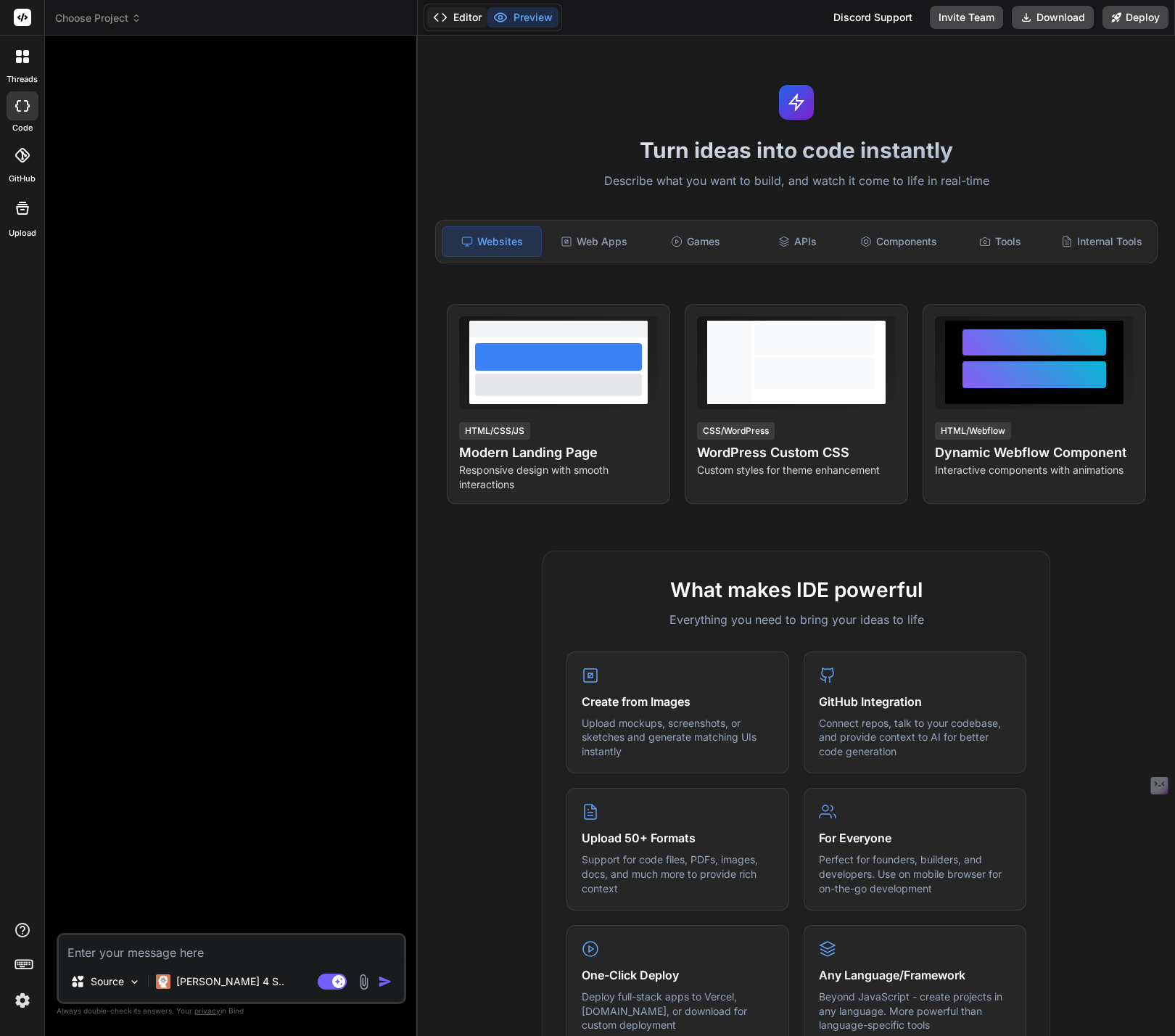
click at [438, 15] on polyline at bounding box center [437, 17] width 4 height 7
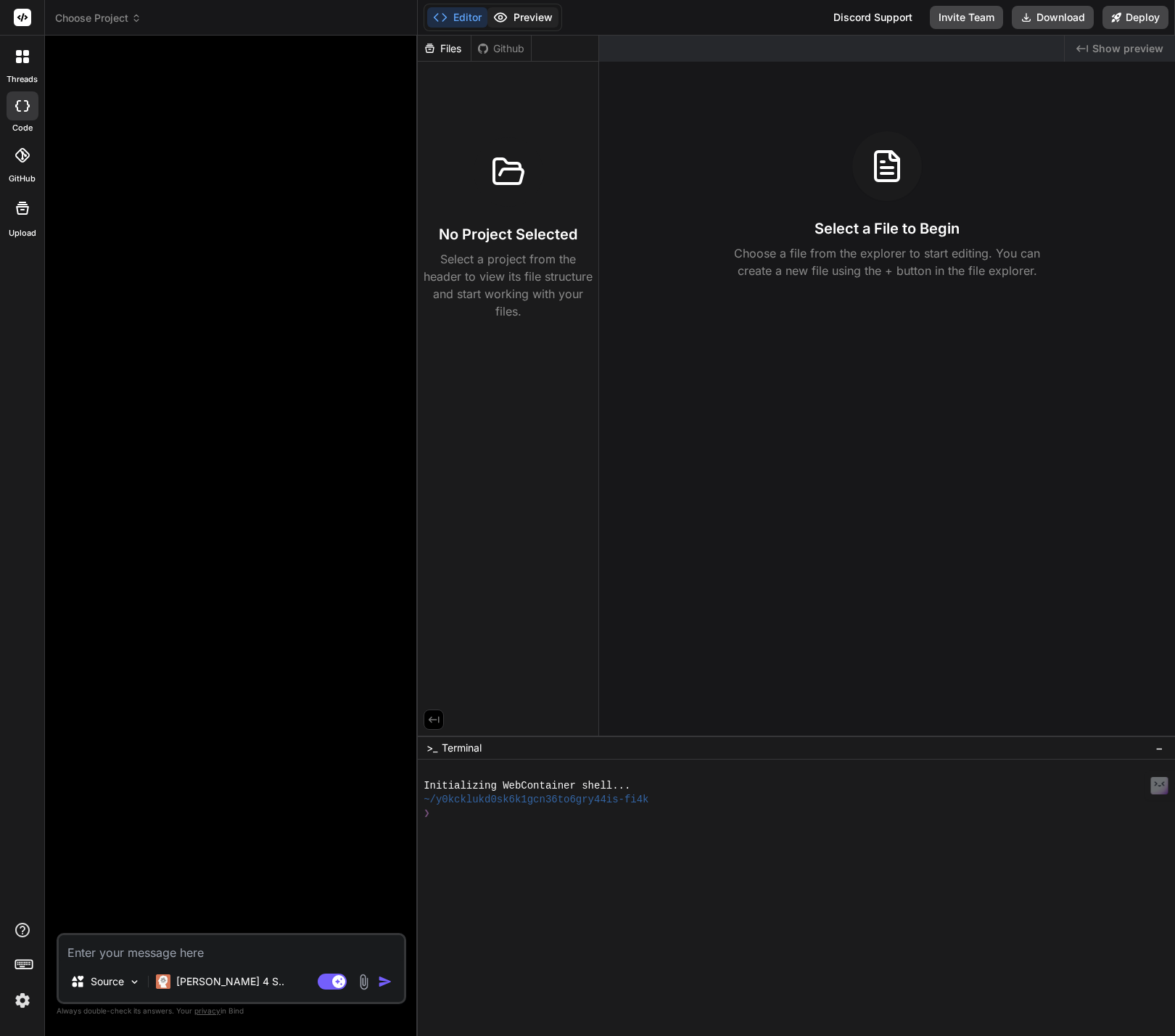
click at [515, 20] on button "Preview" at bounding box center [523, 17] width 71 height 20
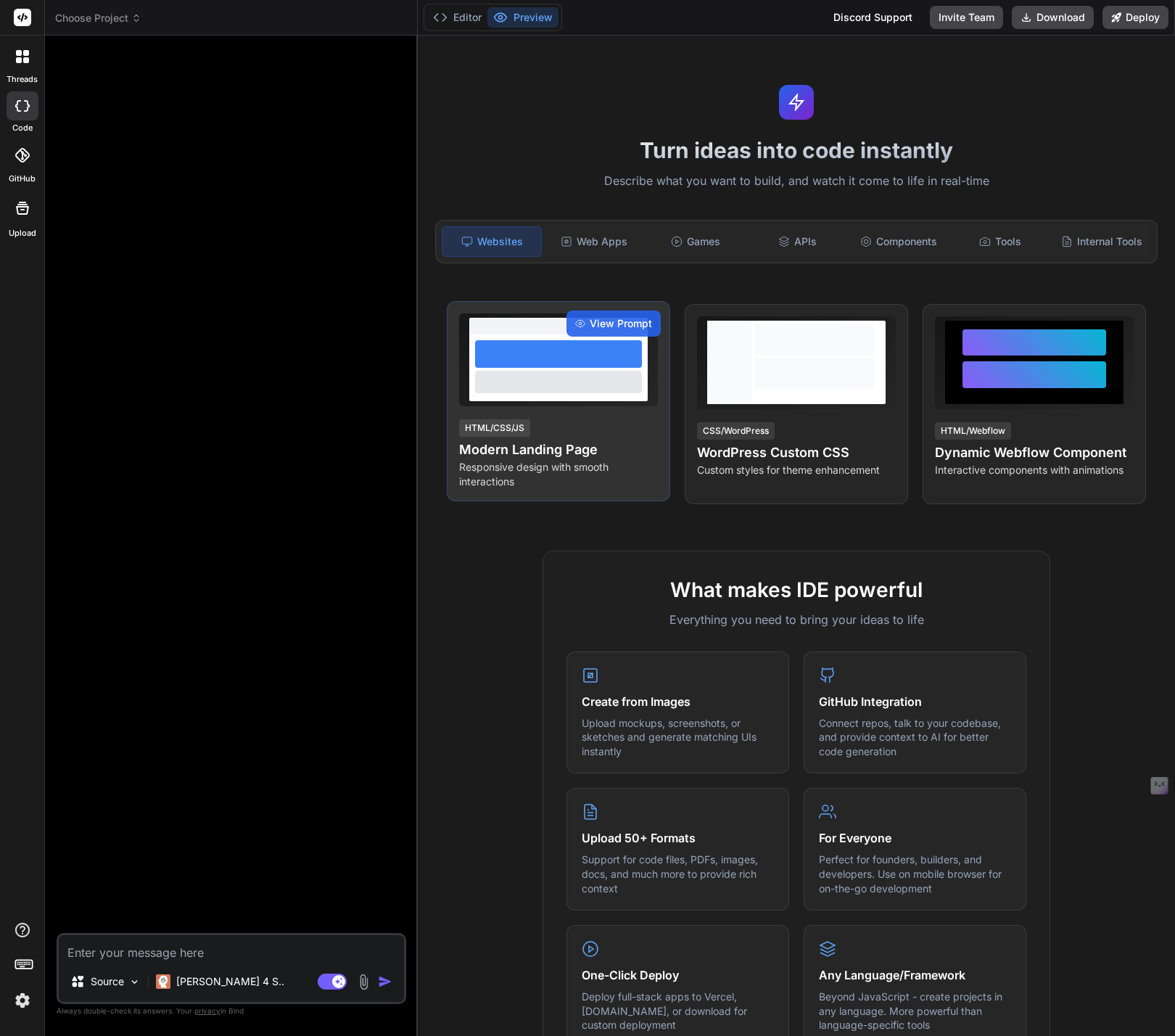
click at [575, 405] on div at bounding box center [558, 359] width 198 height 93
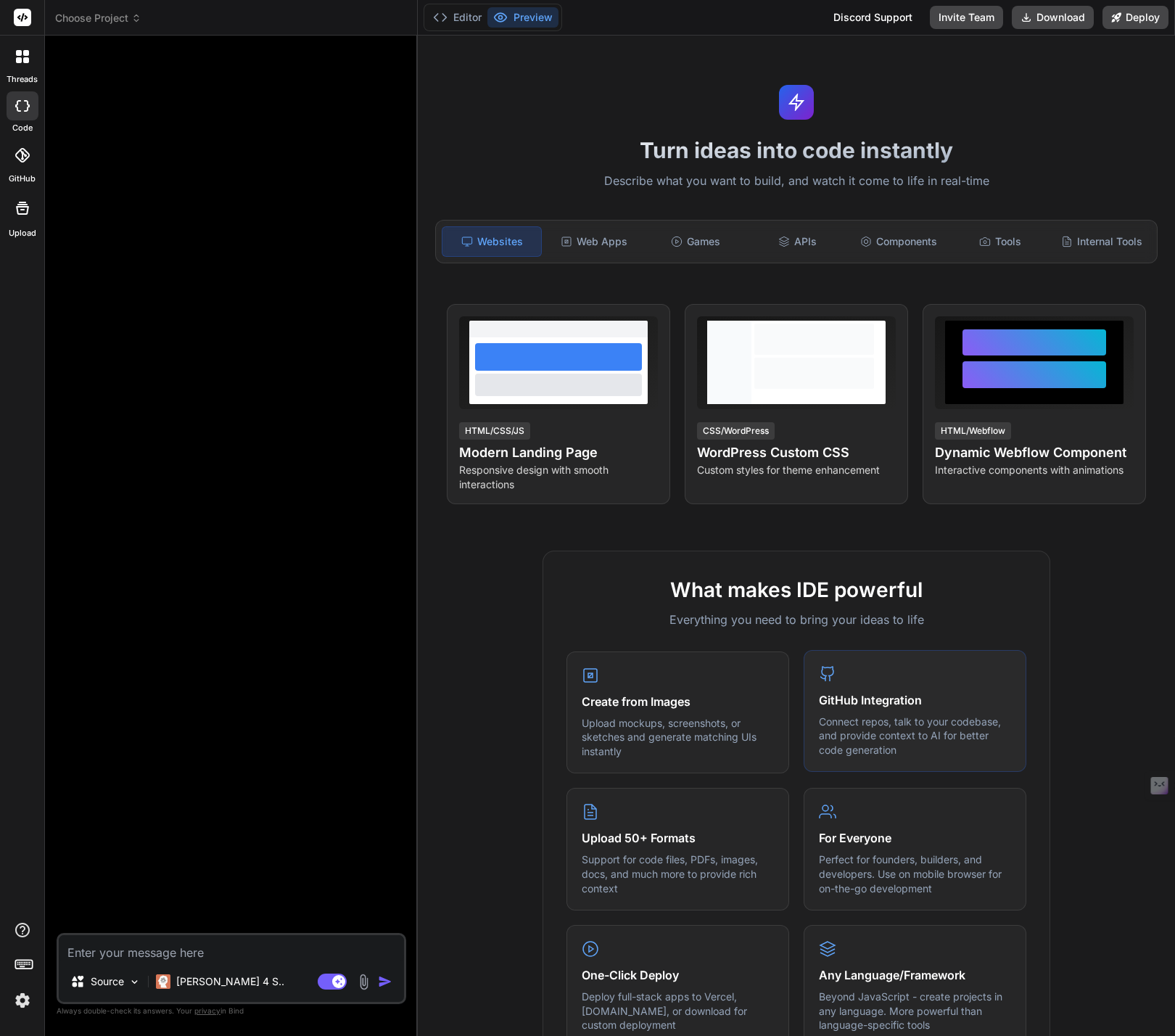
click at [889, 706] on h4 "GitHub Integration" at bounding box center [915, 699] width 193 height 17
click at [599, 234] on div "Web Apps" at bounding box center [593, 241] width 99 height 31
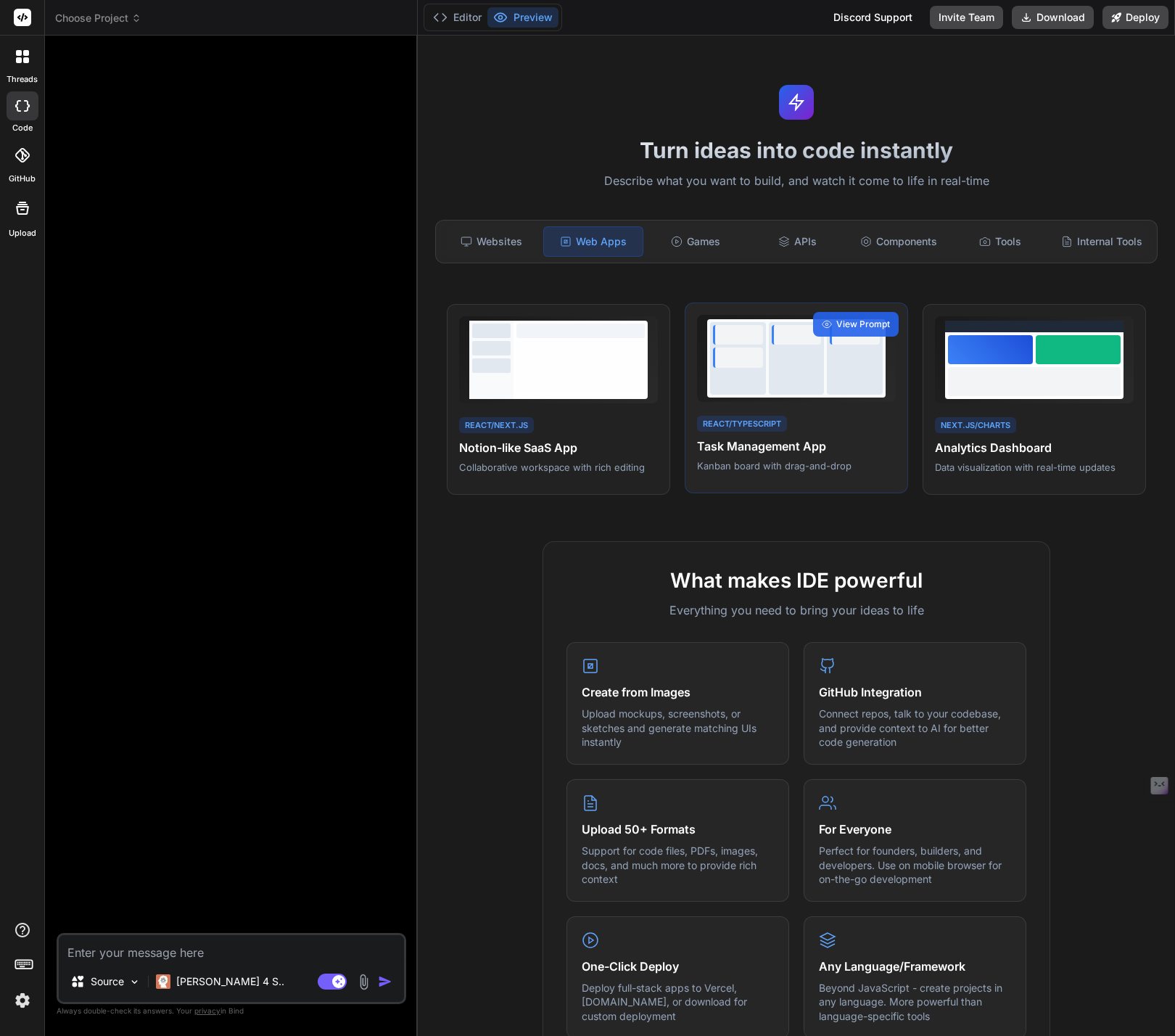
click at [761, 382] on div at bounding box center [738, 358] width 56 height 73
click at [502, 247] on div "Websites" at bounding box center [491, 241] width 99 height 31
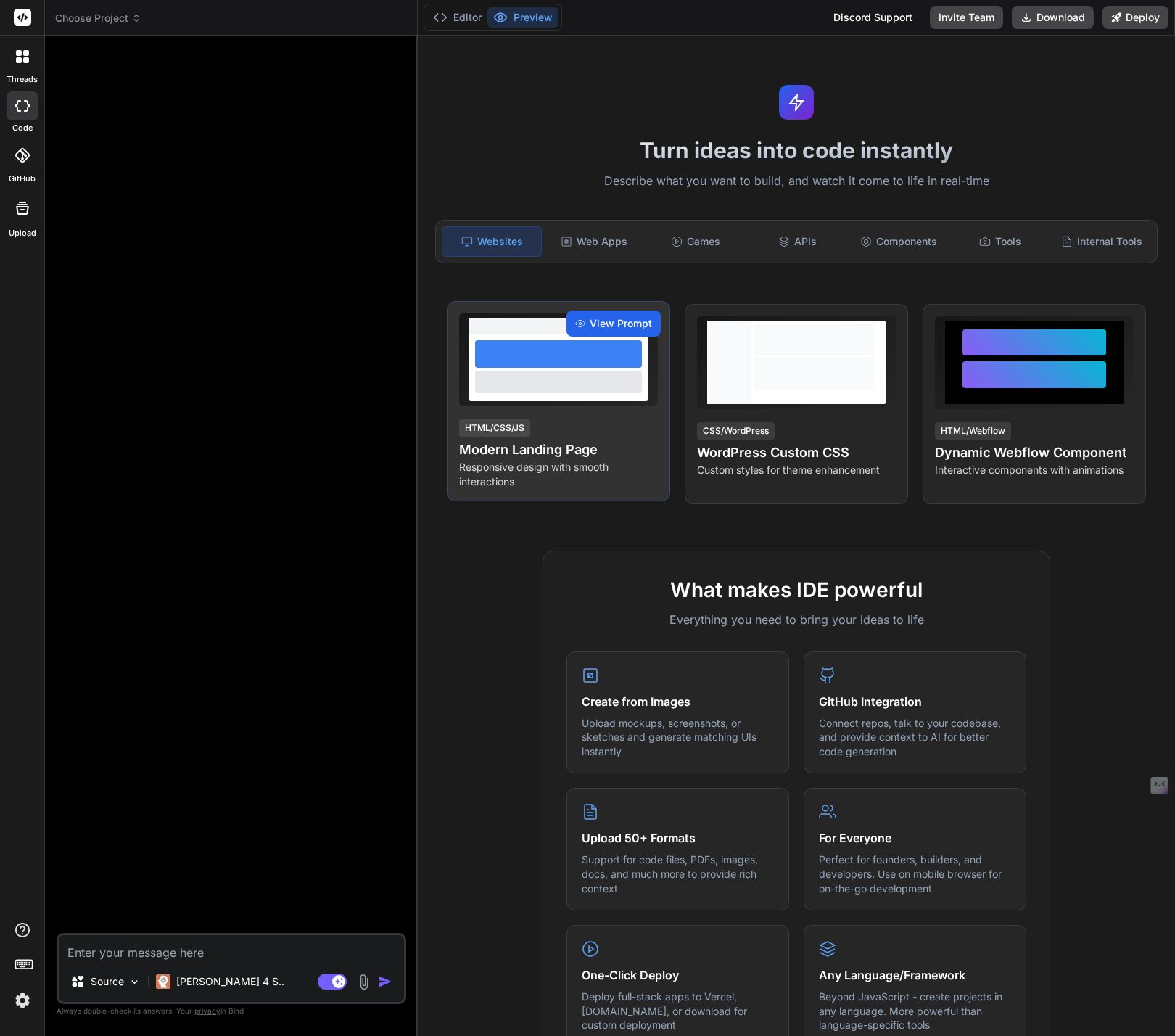
click at [607, 322] on span "View Prompt" at bounding box center [620, 323] width 63 height 15
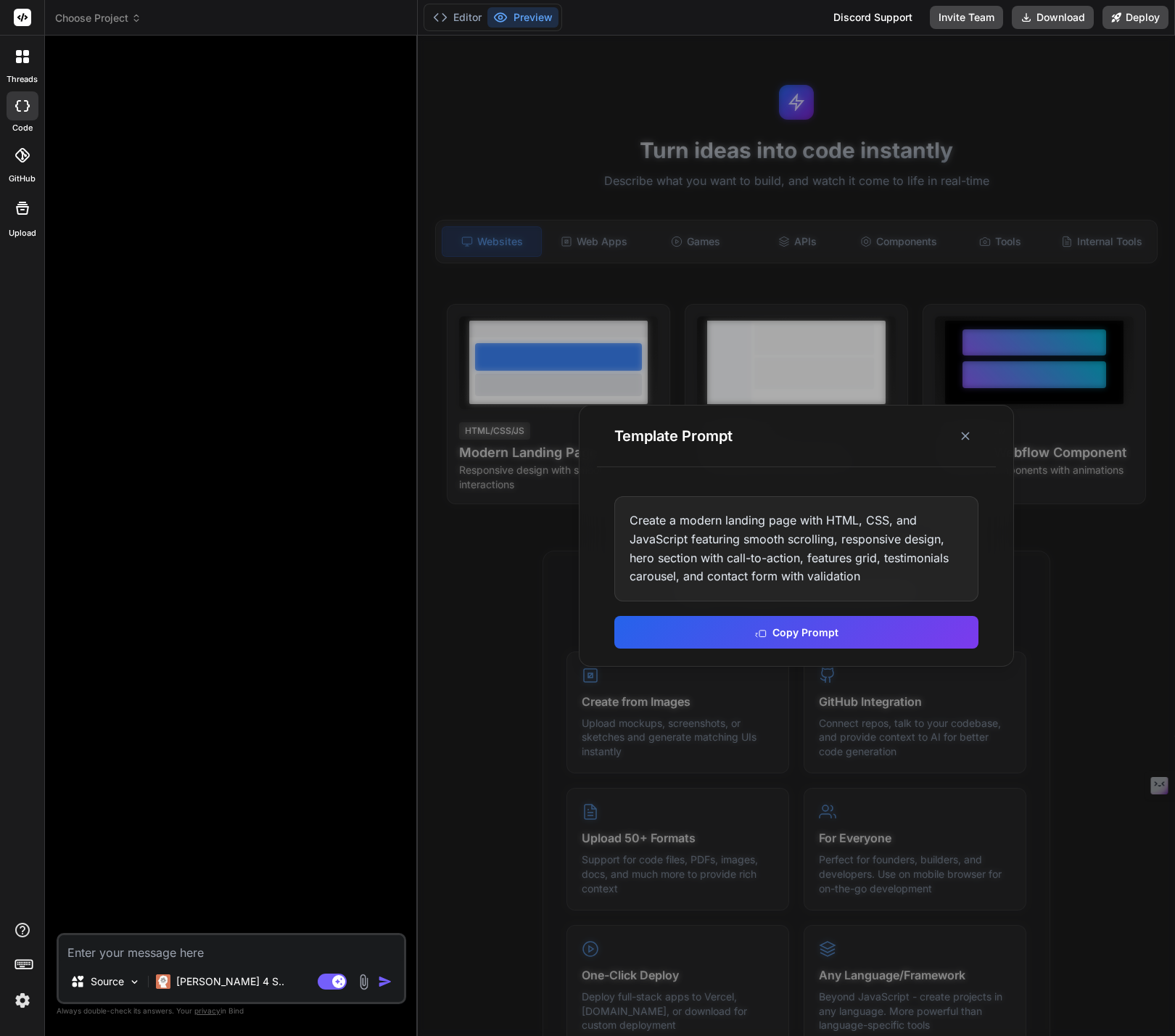
click at [1023, 420] on div at bounding box center [796, 535] width 757 height 1000
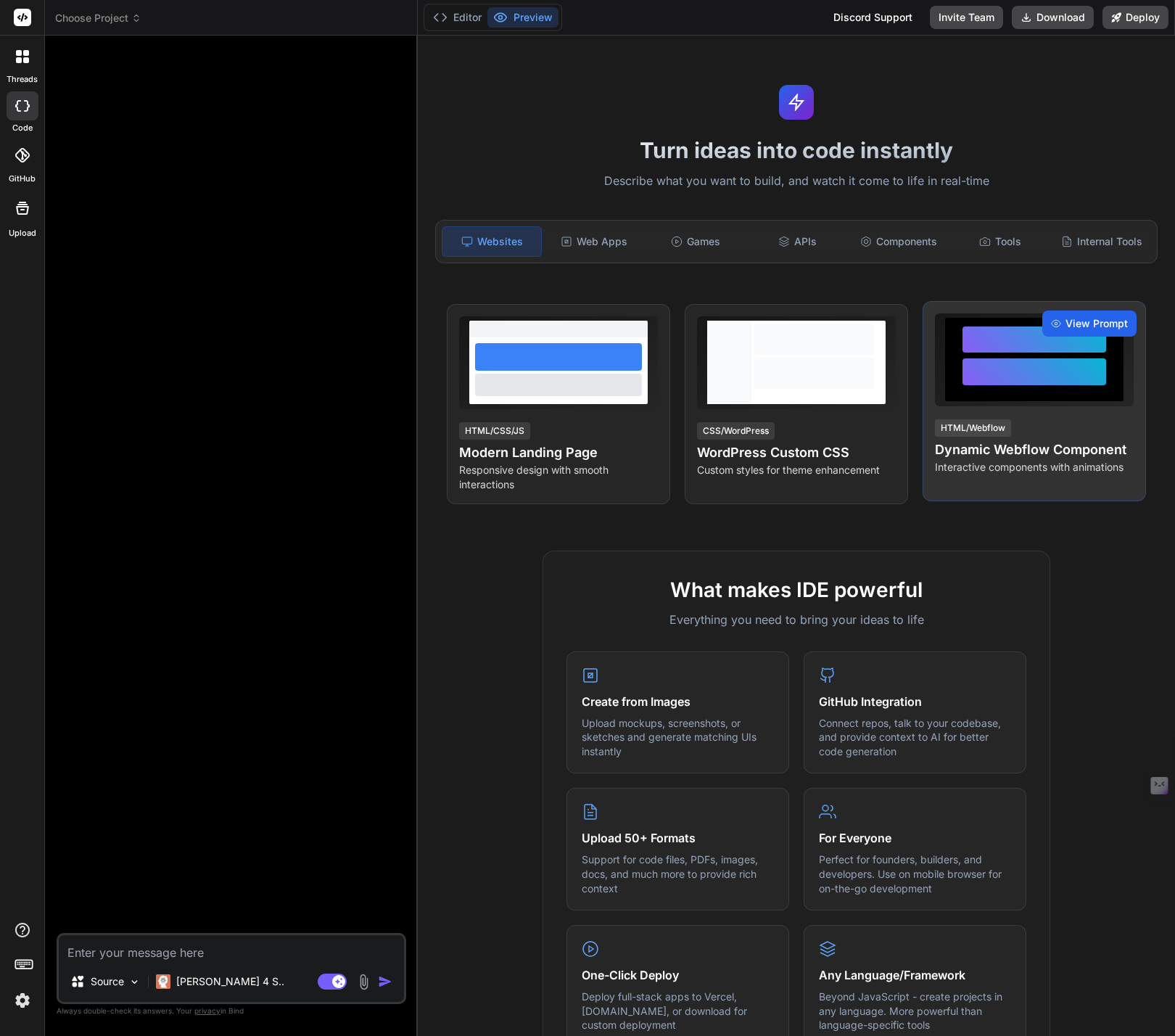
click at [1107, 310] on div "View Prompt" at bounding box center [1089, 323] width 95 height 26
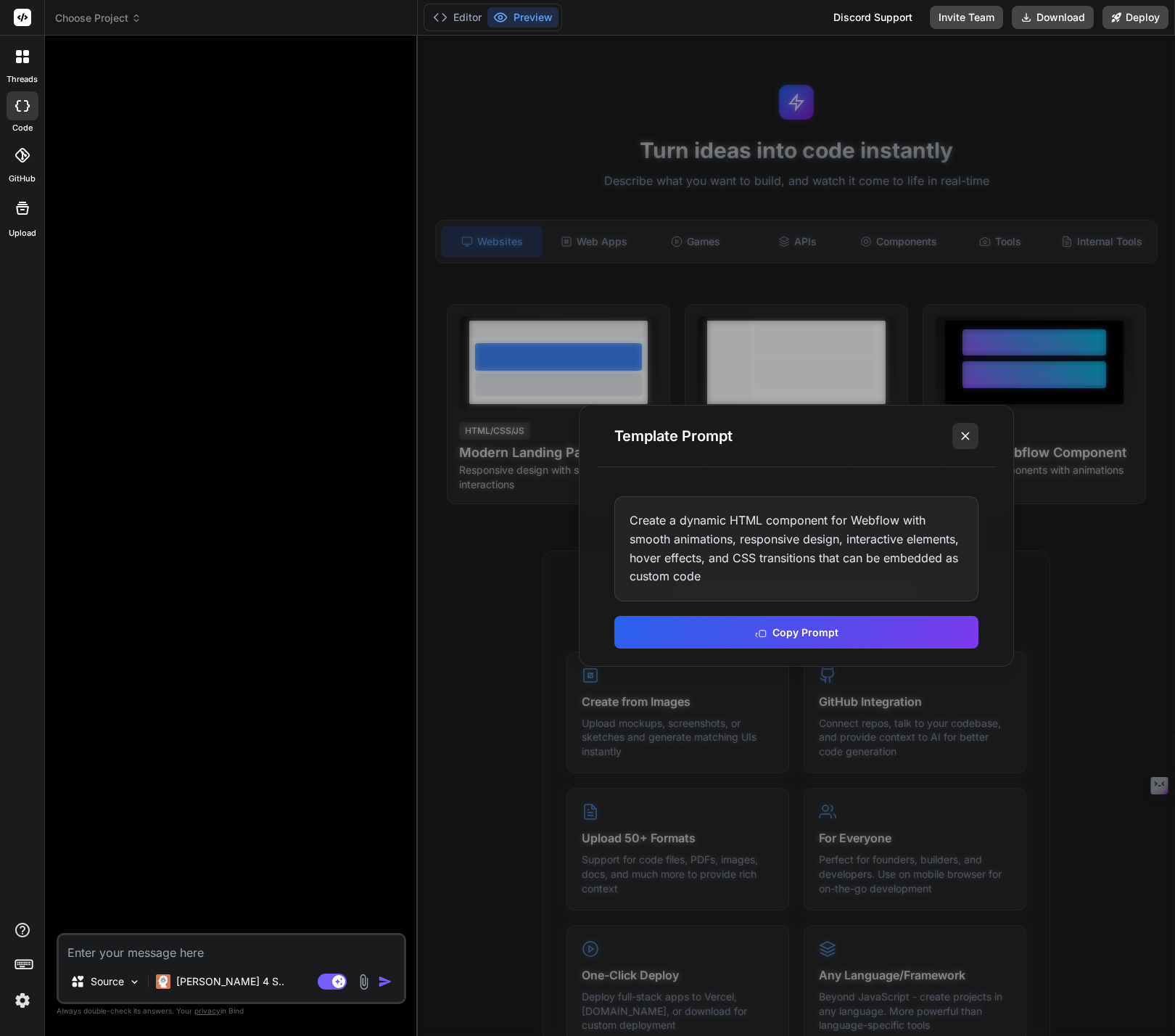
click at [963, 439] on line at bounding box center [965, 435] width 7 height 7
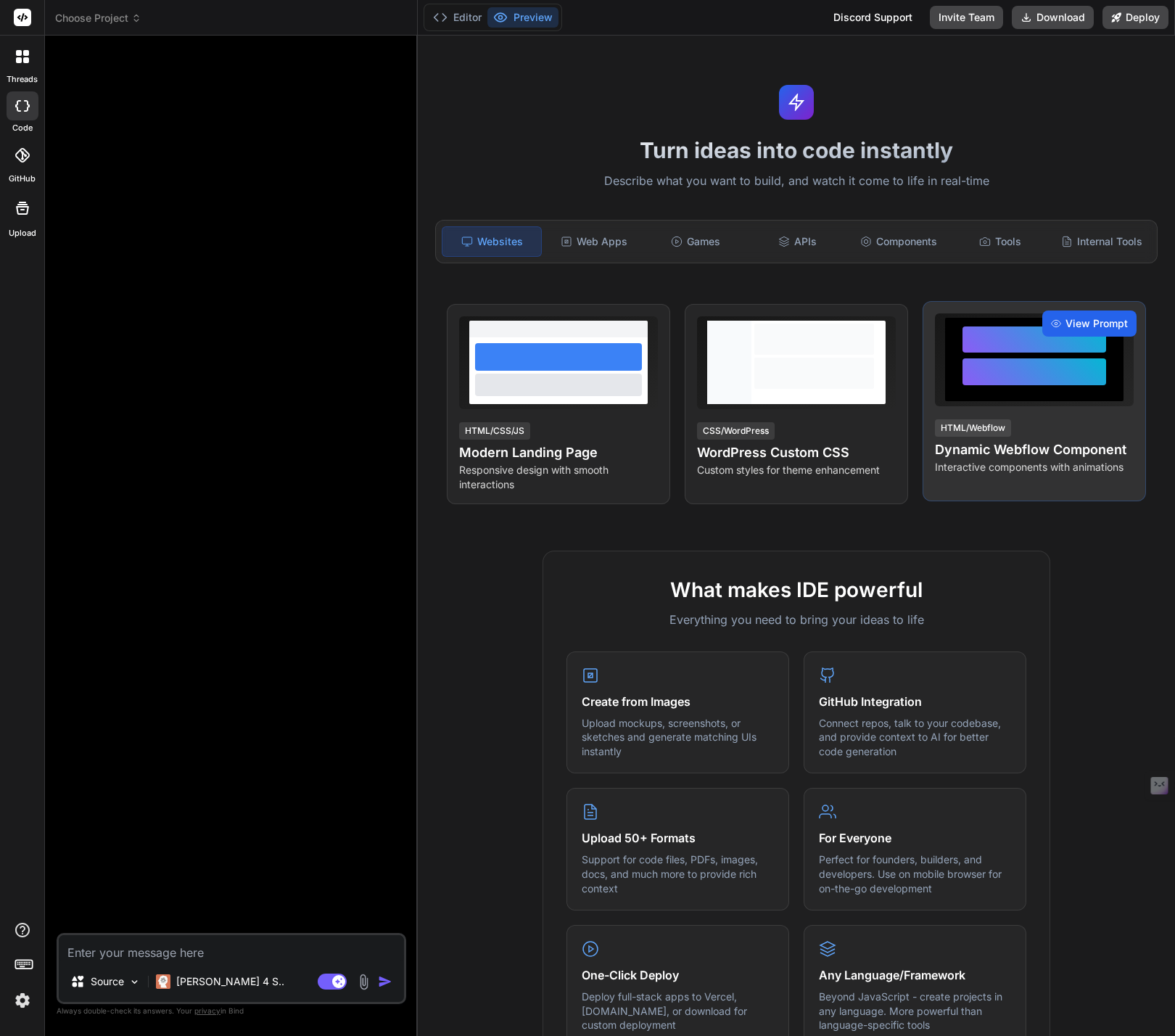
click at [1080, 325] on span "View Prompt" at bounding box center [1096, 323] width 63 height 15
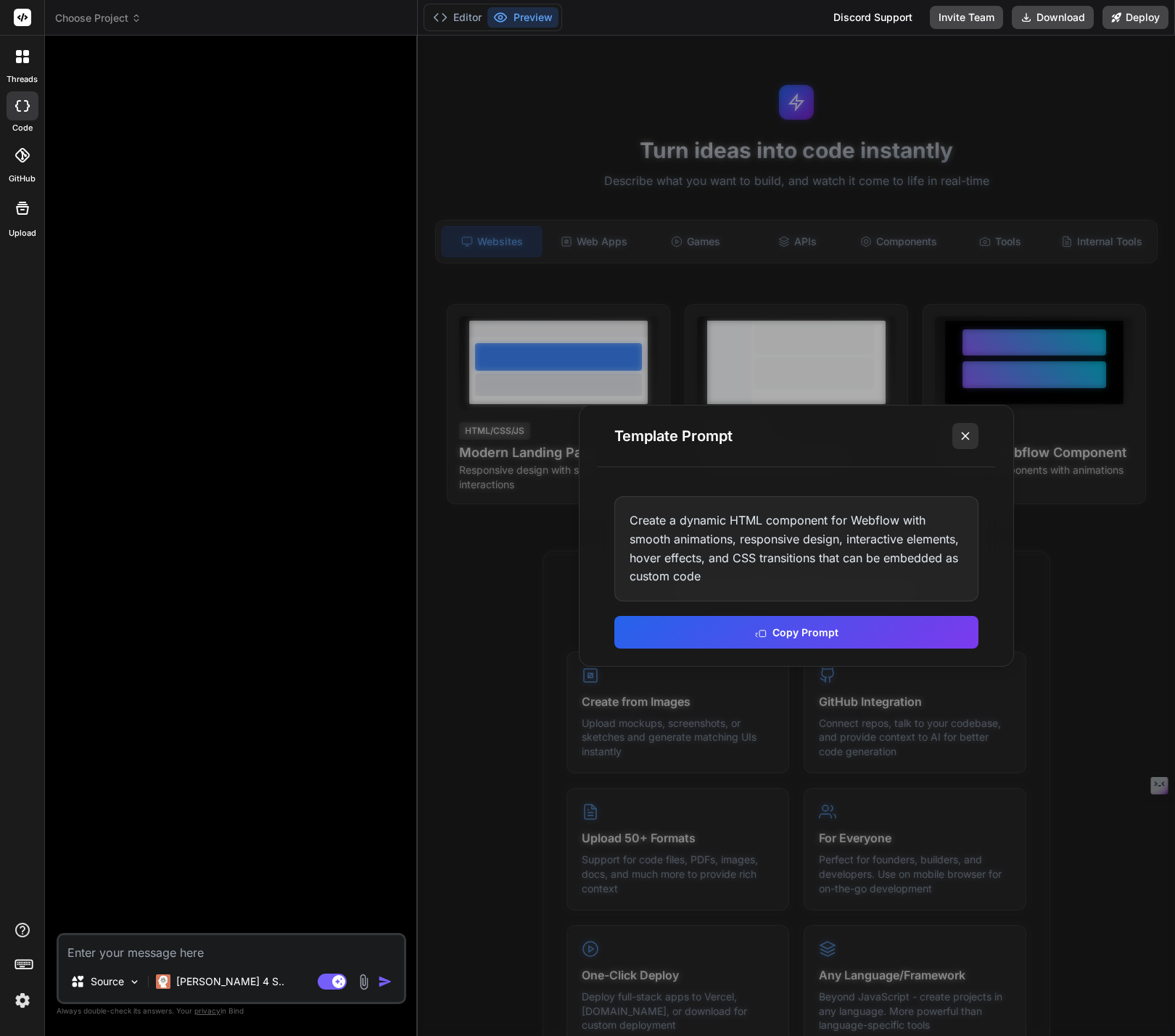
click at [964, 435] on line at bounding box center [965, 435] width 7 height 7
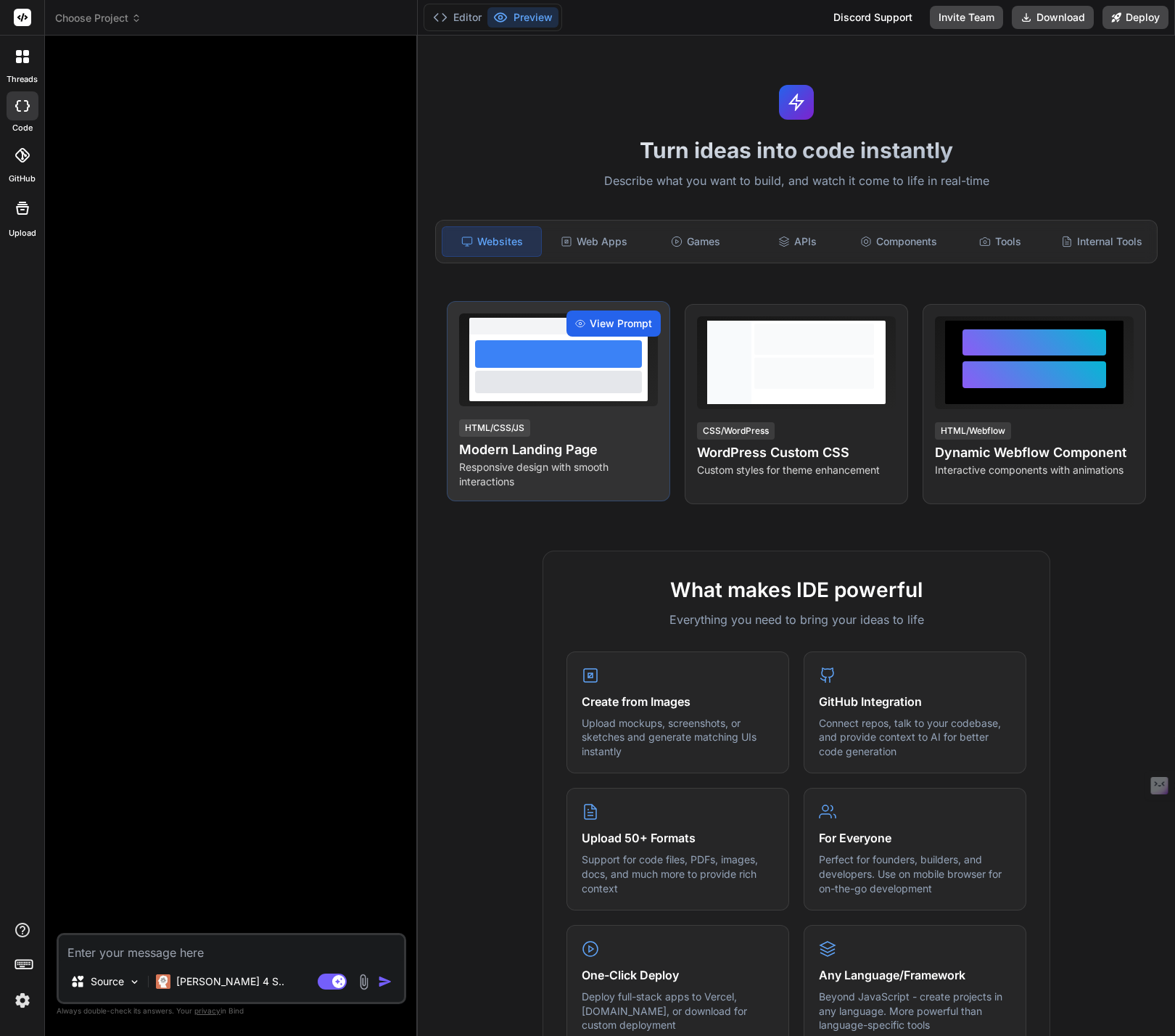
click at [613, 323] on span "View Prompt" at bounding box center [620, 323] width 63 height 15
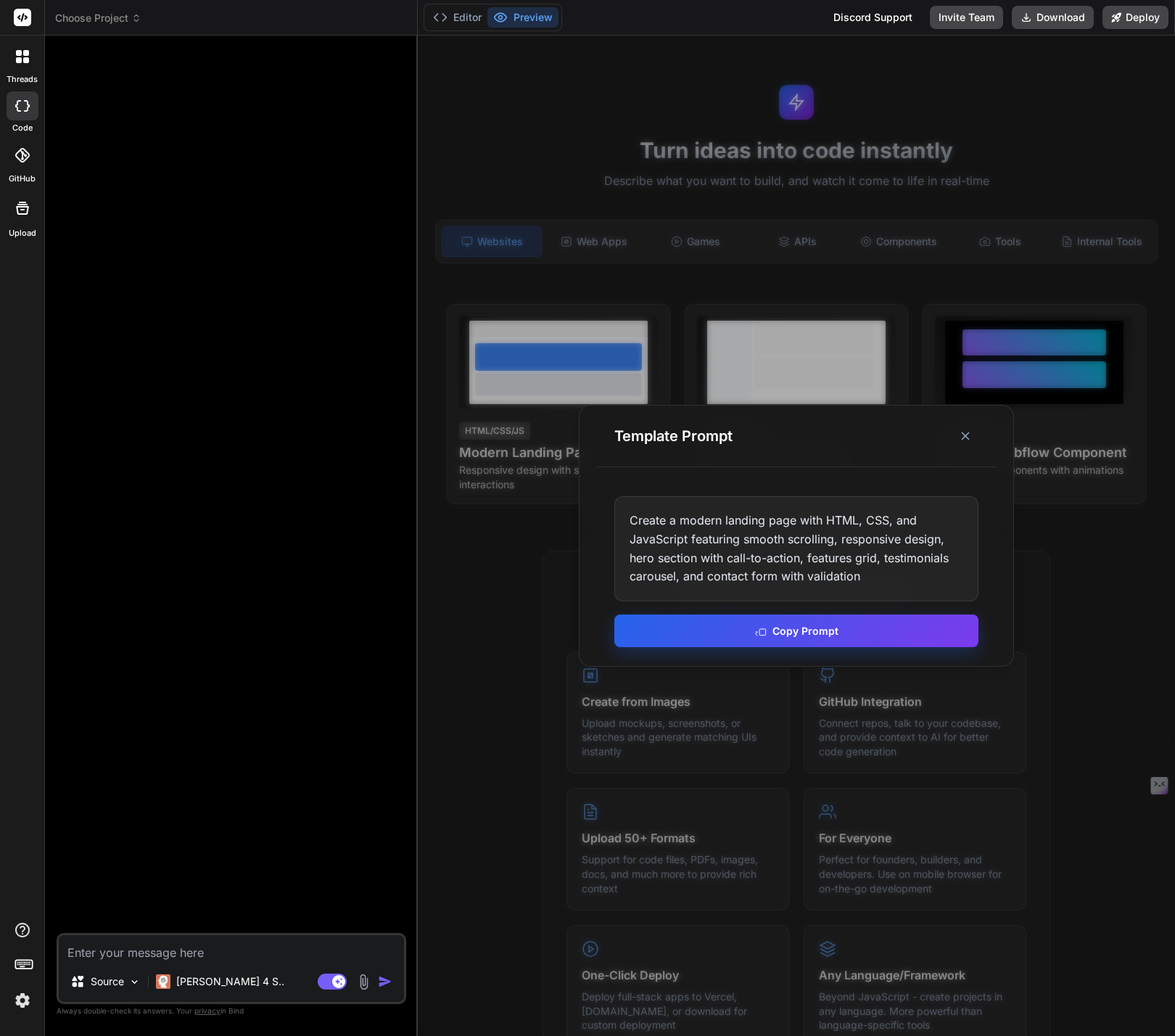
click at [833, 628] on button "Copy Prompt" at bounding box center [796, 630] width 364 height 33
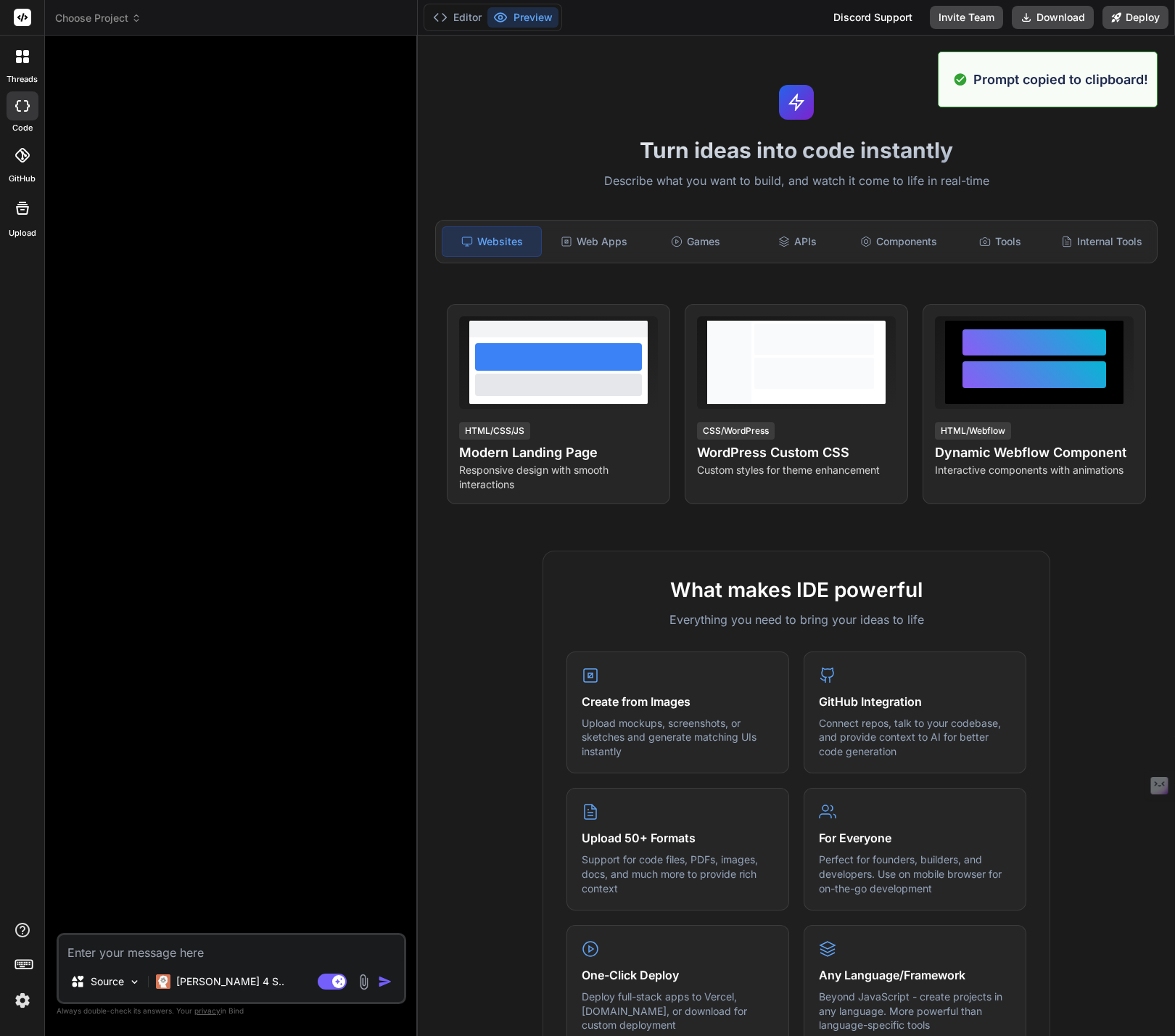
click at [336, 682] on div at bounding box center [233, 490] width 347 height 885
click at [26, 230] on label "Upload" at bounding box center [23, 233] width 28 height 12
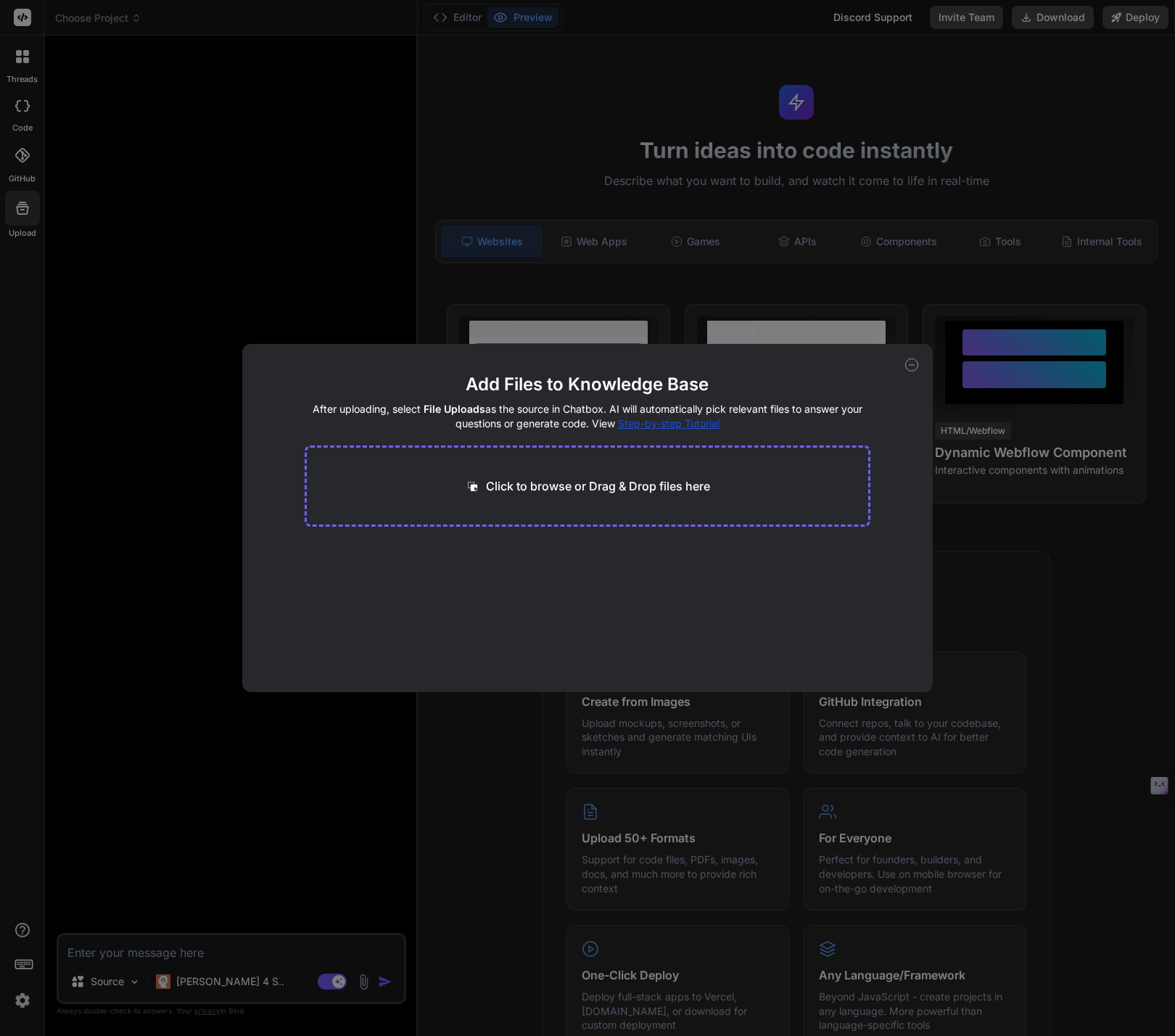
click at [26, 230] on div "Add Files to Knowledge Base After uploading, select File Uploads as the source …" at bounding box center [588, 518] width 1175 height 1036
type textarea "x"
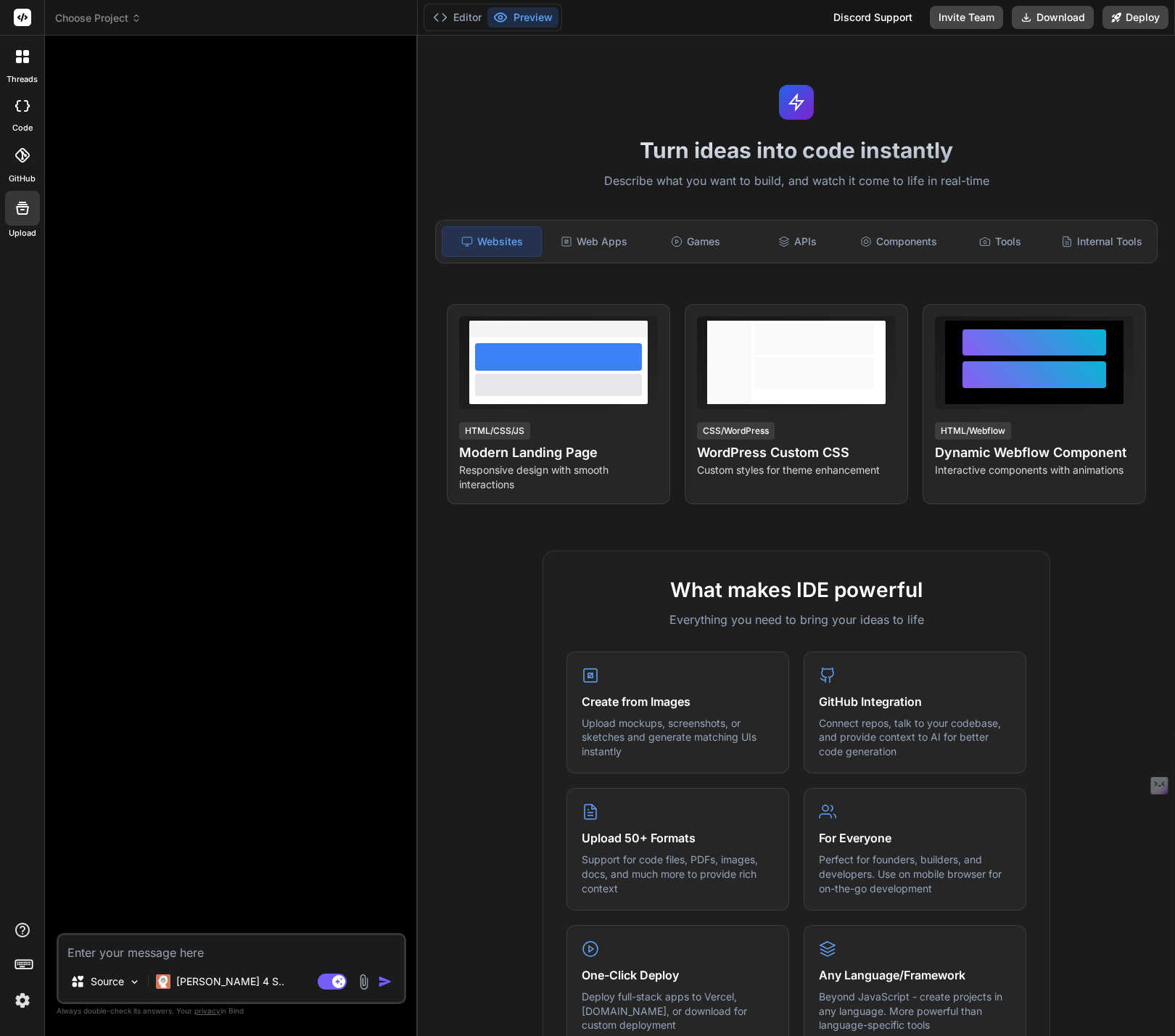
click at [19, 161] on icon at bounding box center [22, 155] width 15 height 15
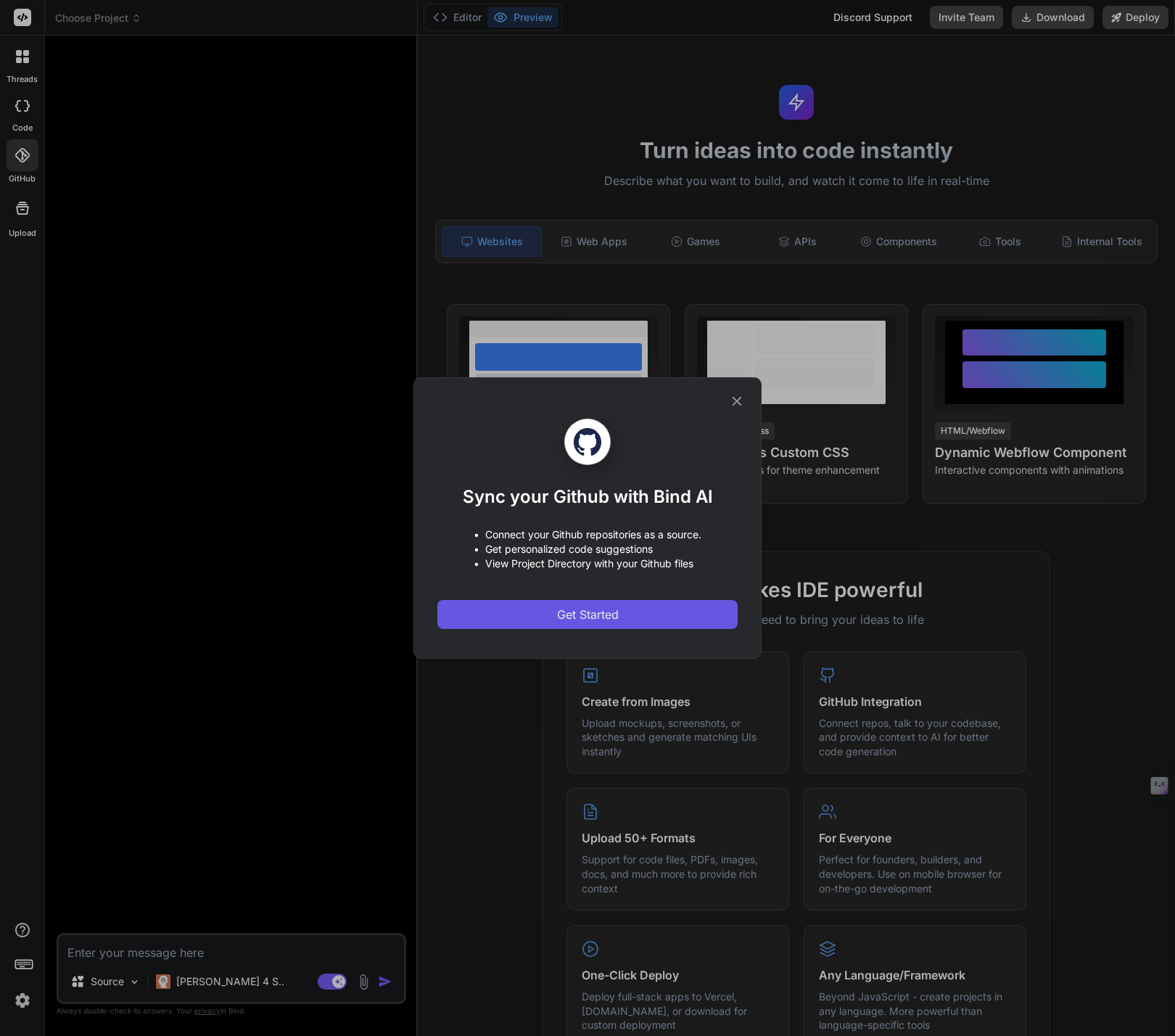
click at [540, 619] on button "Get Started" at bounding box center [588, 613] width 300 height 29
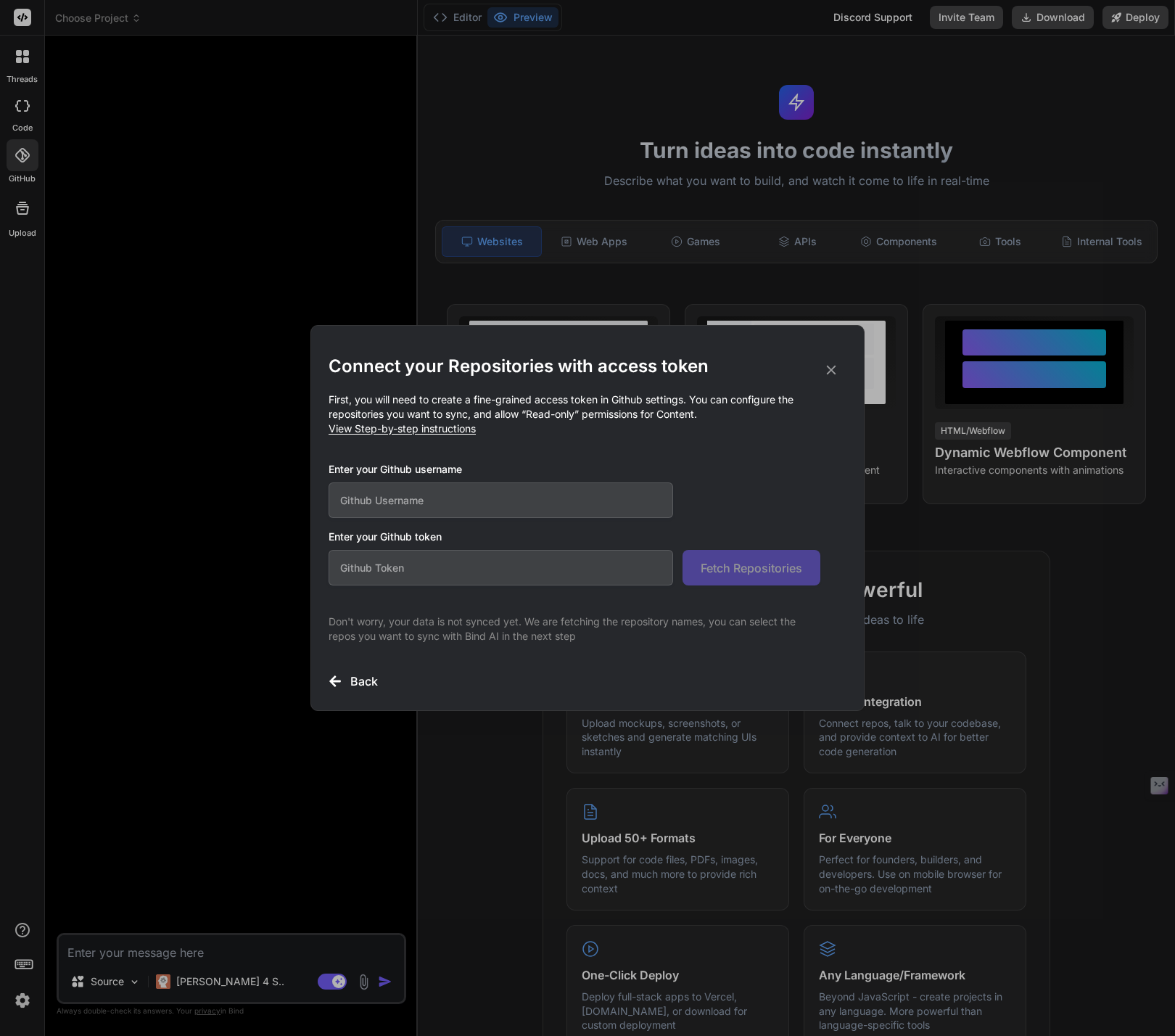
click at [460, 508] on input "text" at bounding box center [500, 501] width 344 height 36
type input "ridgelawrence"
click at [450, 556] on input "v" at bounding box center [500, 567] width 344 height 36
click at [451, 558] on input "v" at bounding box center [500, 567] width 344 height 36
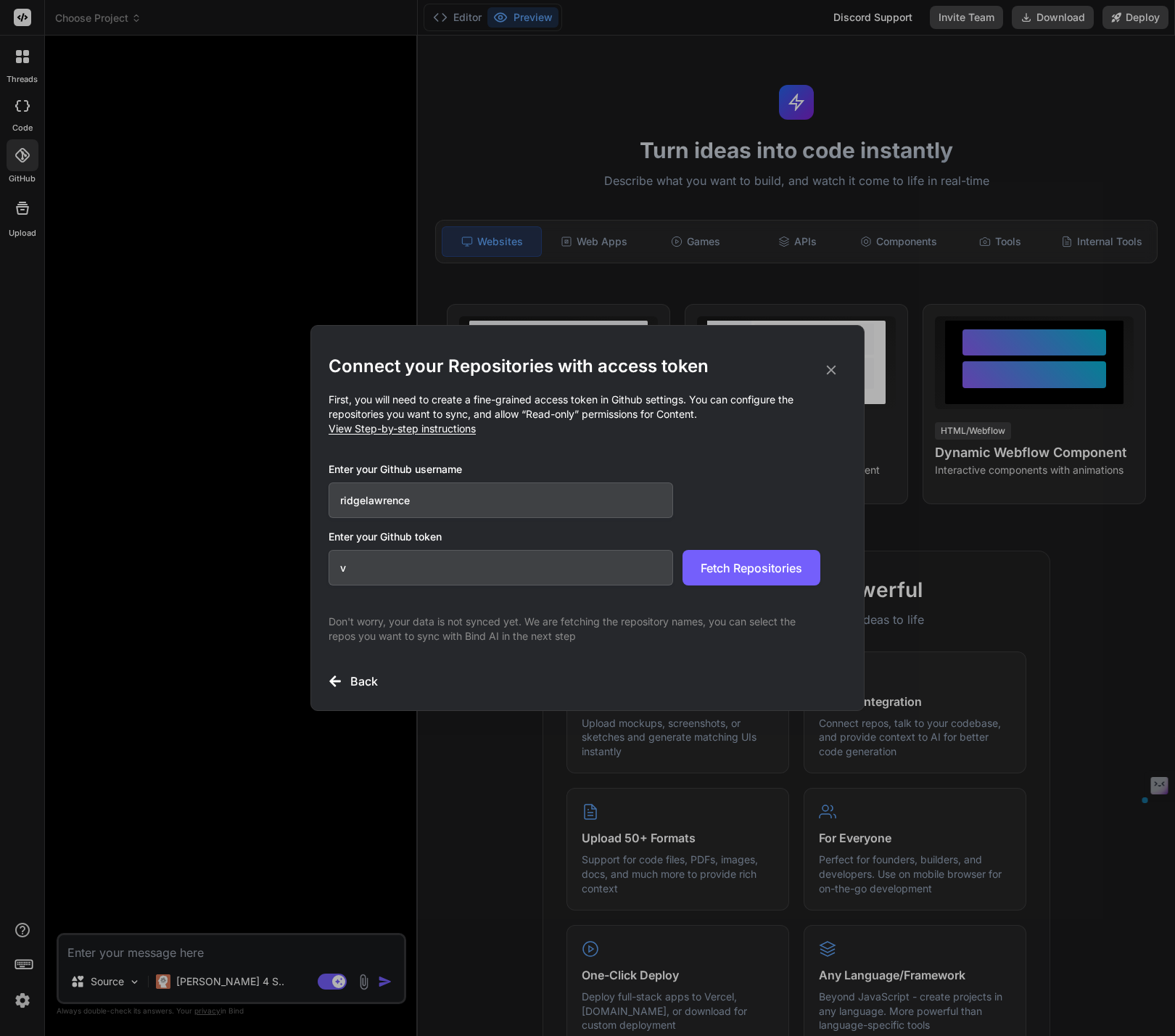
paste input "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"
type input "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"
click at [738, 571] on span "Fetch Repositories" at bounding box center [752, 567] width 102 height 17
